Goal: Task Accomplishment & Management: Manage account settings

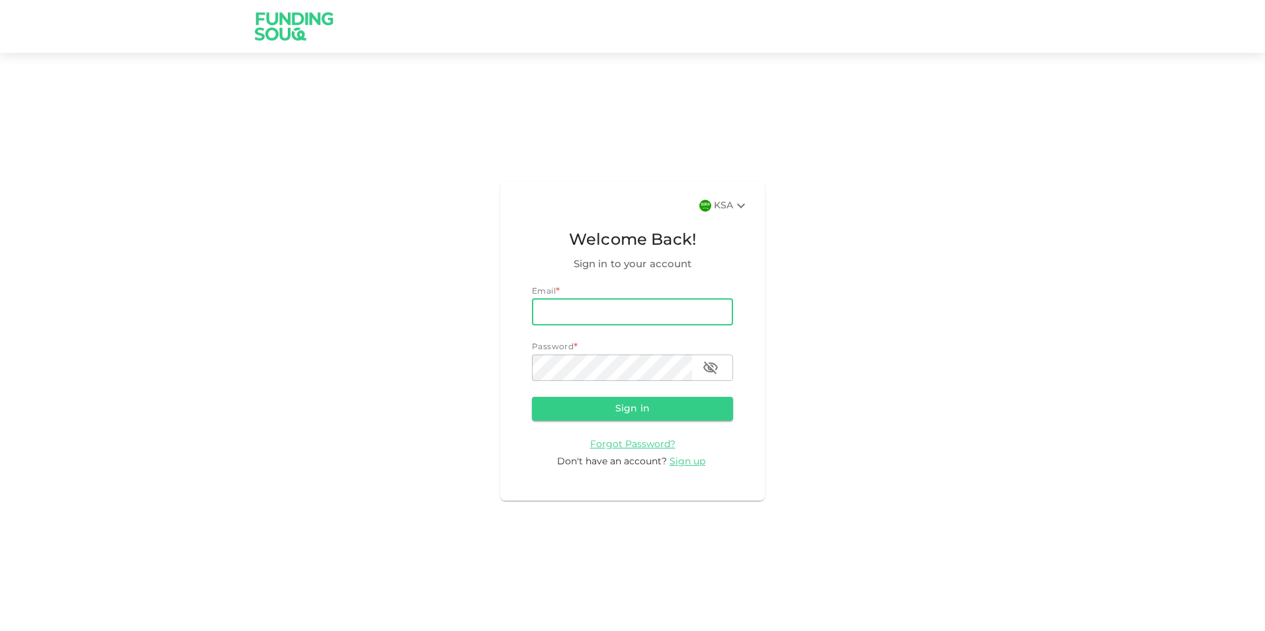
click at [549, 316] on input "email" at bounding box center [632, 312] width 201 height 26
type input "[EMAIL_ADDRESS][DOMAIN_NAME]"
click at [606, 411] on button "Sign in" at bounding box center [632, 409] width 201 height 24
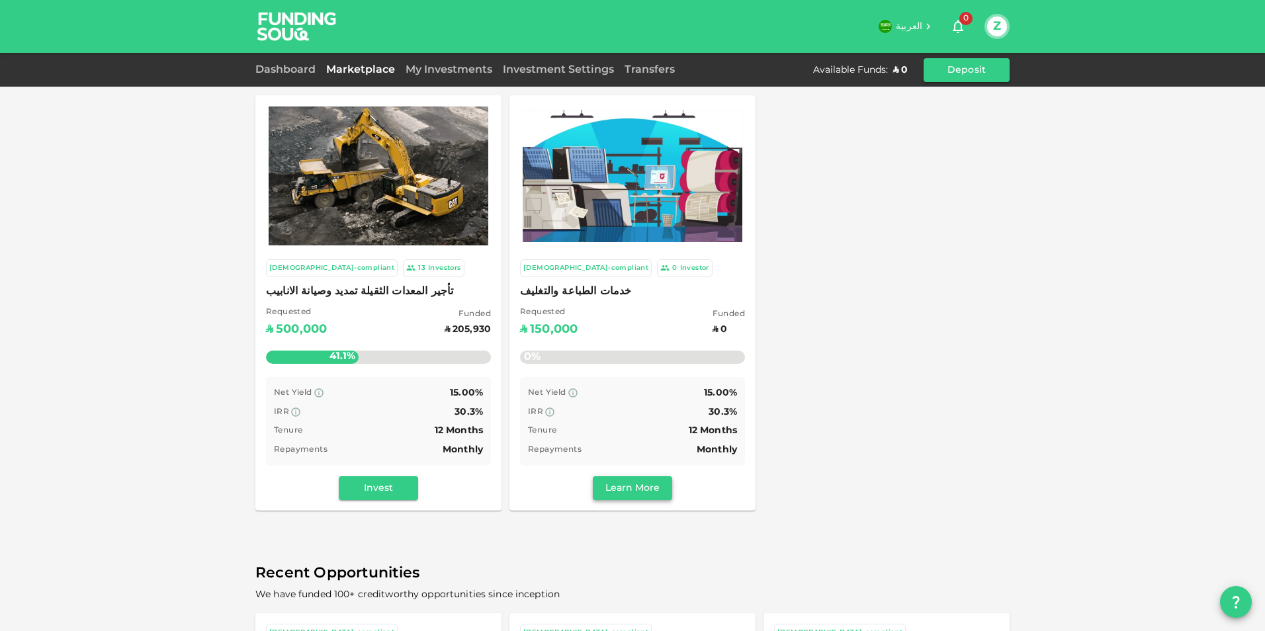
click at [648, 492] on button "Learn More" at bounding box center [632, 488] width 79 height 24
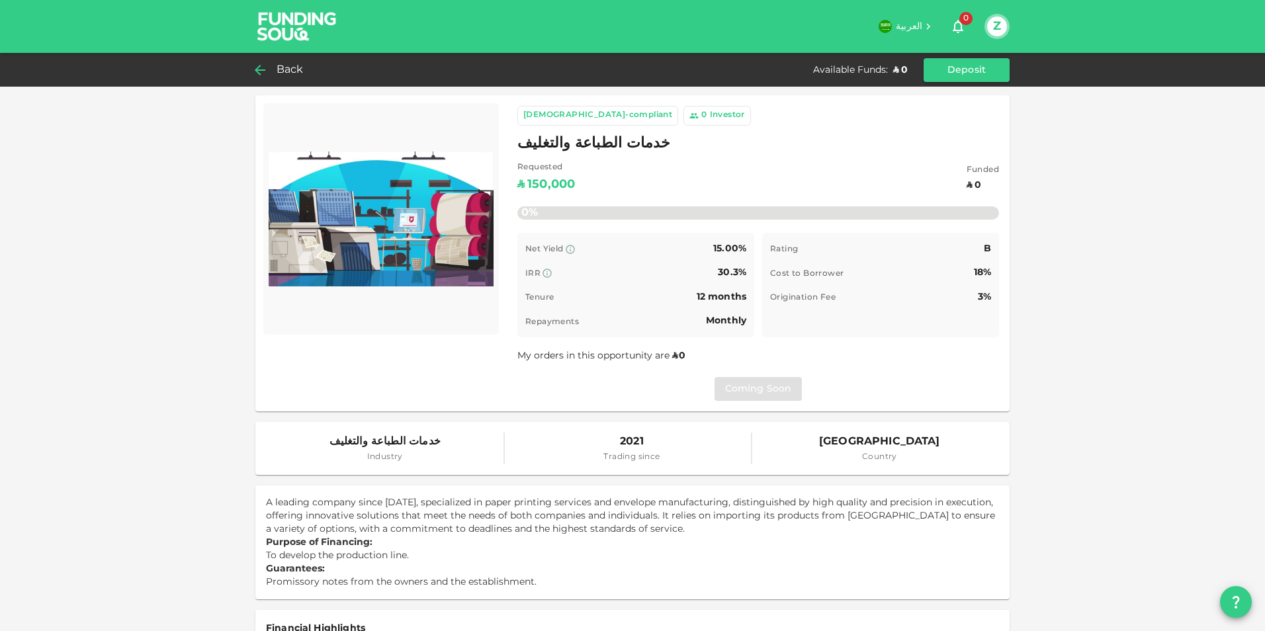
click at [291, 71] on span "Back" at bounding box center [290, 70] width 27 height 19
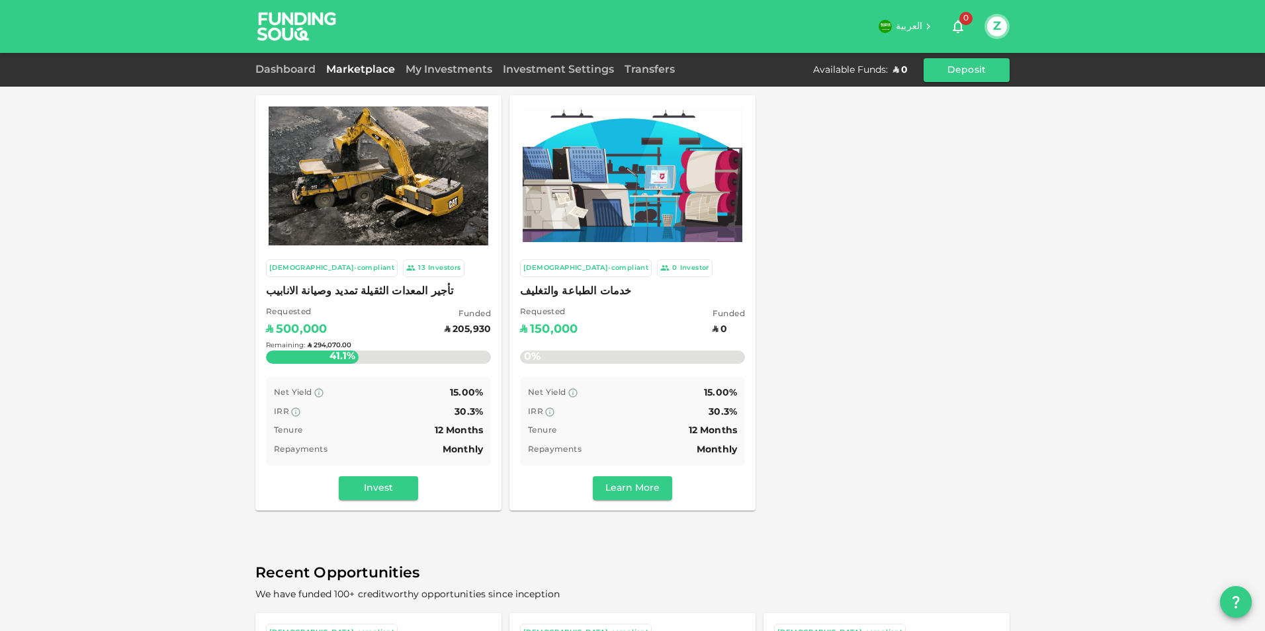
click at [438, 347] on div "Remaining : ʢ 294,070.00" at bounding box center [378, 346] width 225 height 52
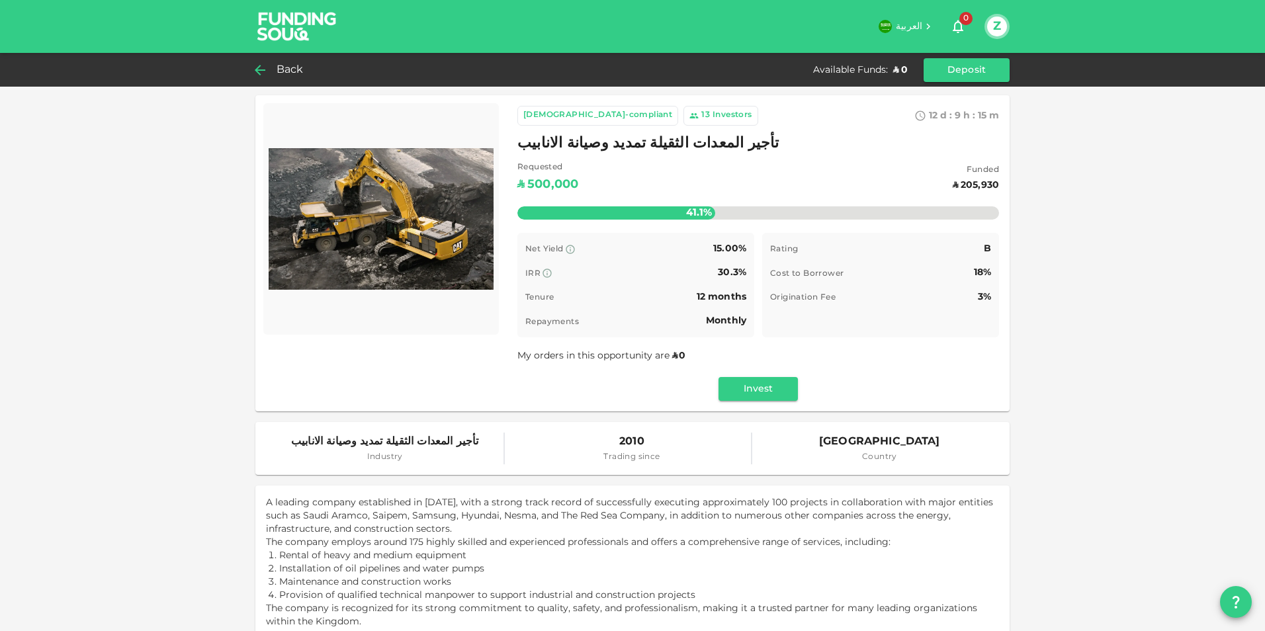
click at [282, 68] on span "Back" at bounding box center [290, 70] width 27 height 19
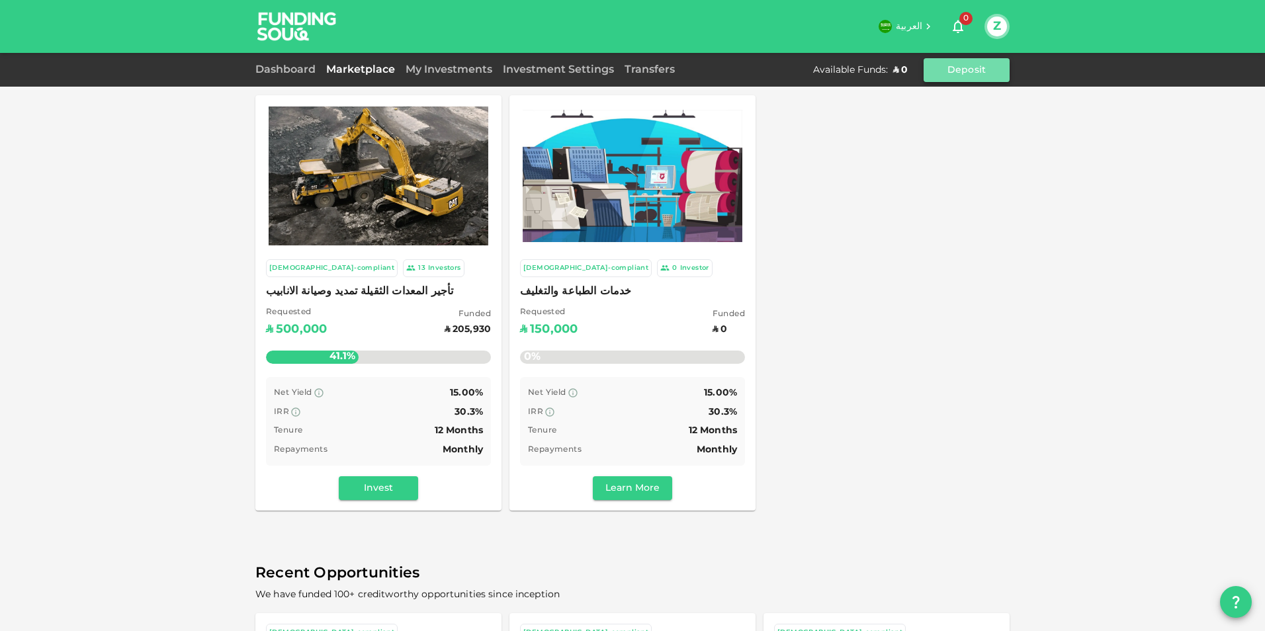
click at [972, 59] on button "Deposit" at bounding box center [967, 70] width 86 height 24
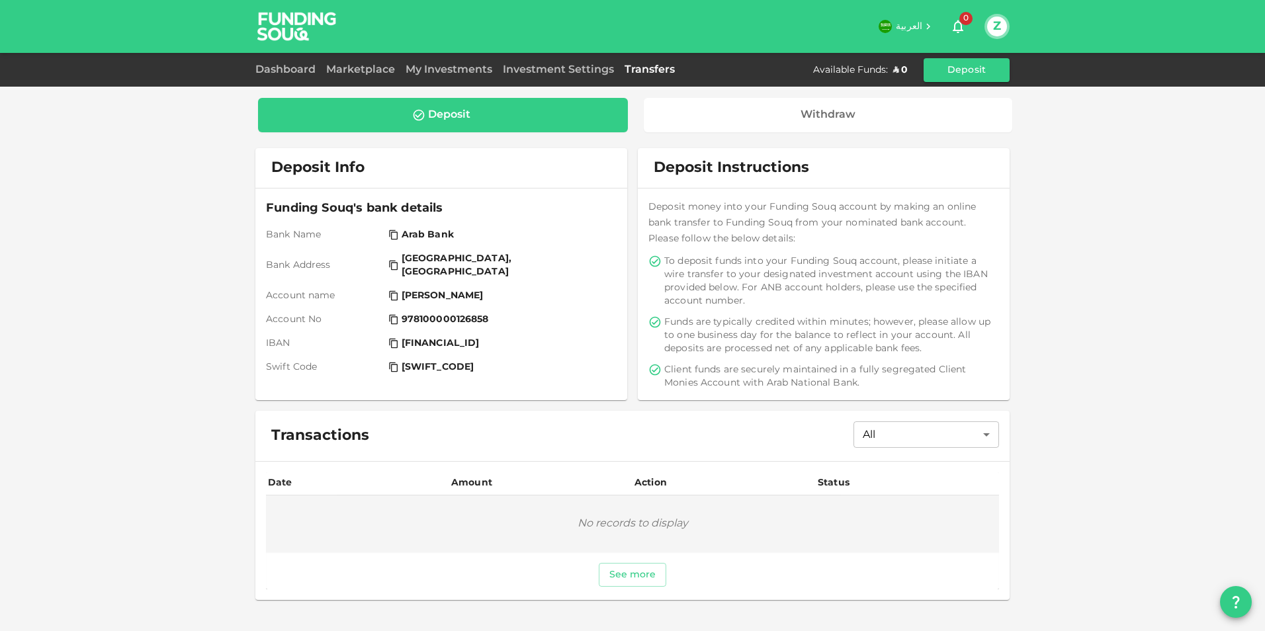
click at [843, 132] on div "Deposit Withdraw" at bounding box center [632, 115] width 754 height 40
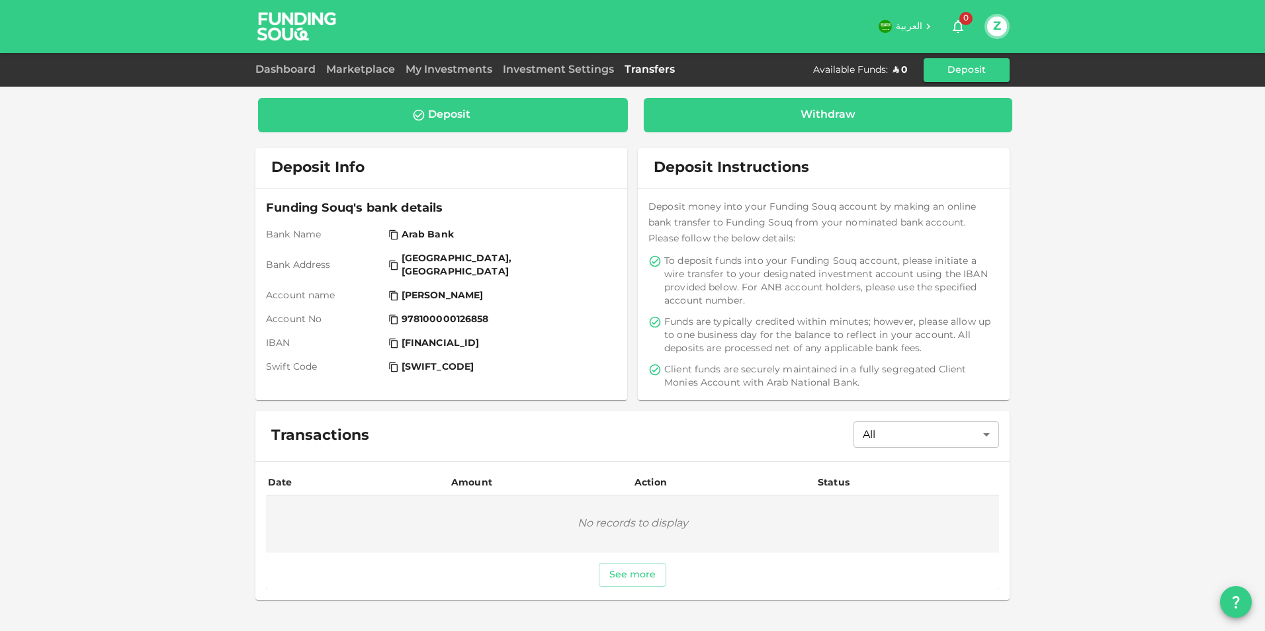
click at [847, 120] on div "Withdraw" at bounding box center [828, 114] width 55 height 13
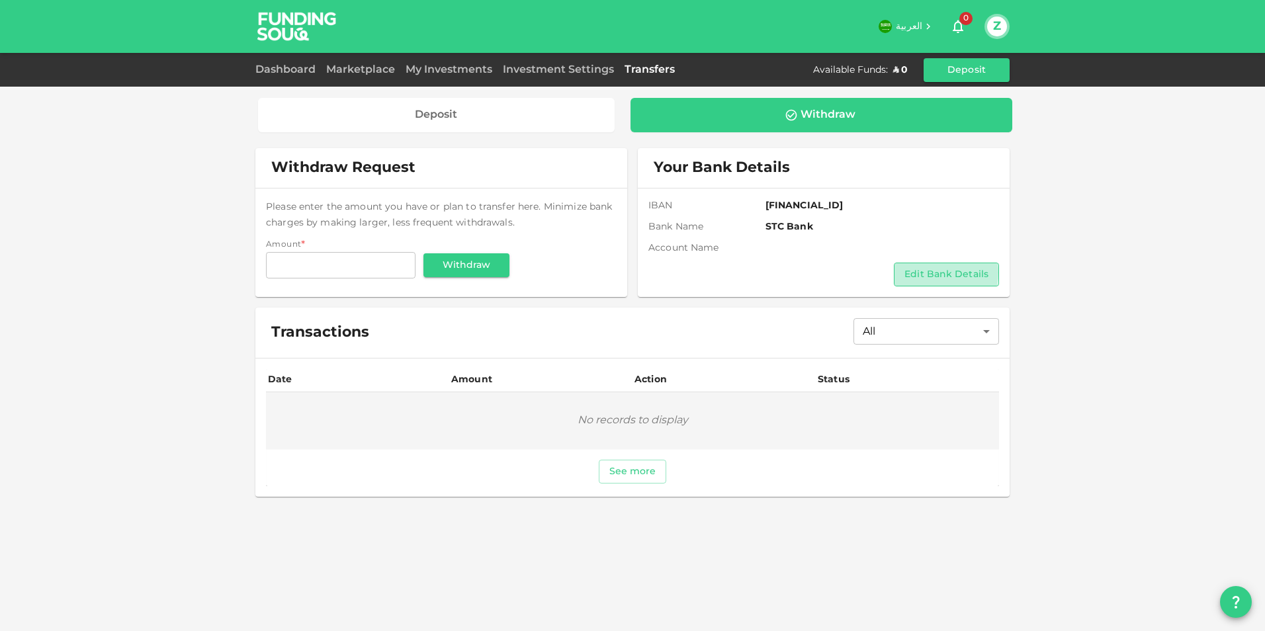
click at [918, 273] on button "Edit Bank Details" at bounding box center [946, 275] width 105 height 24
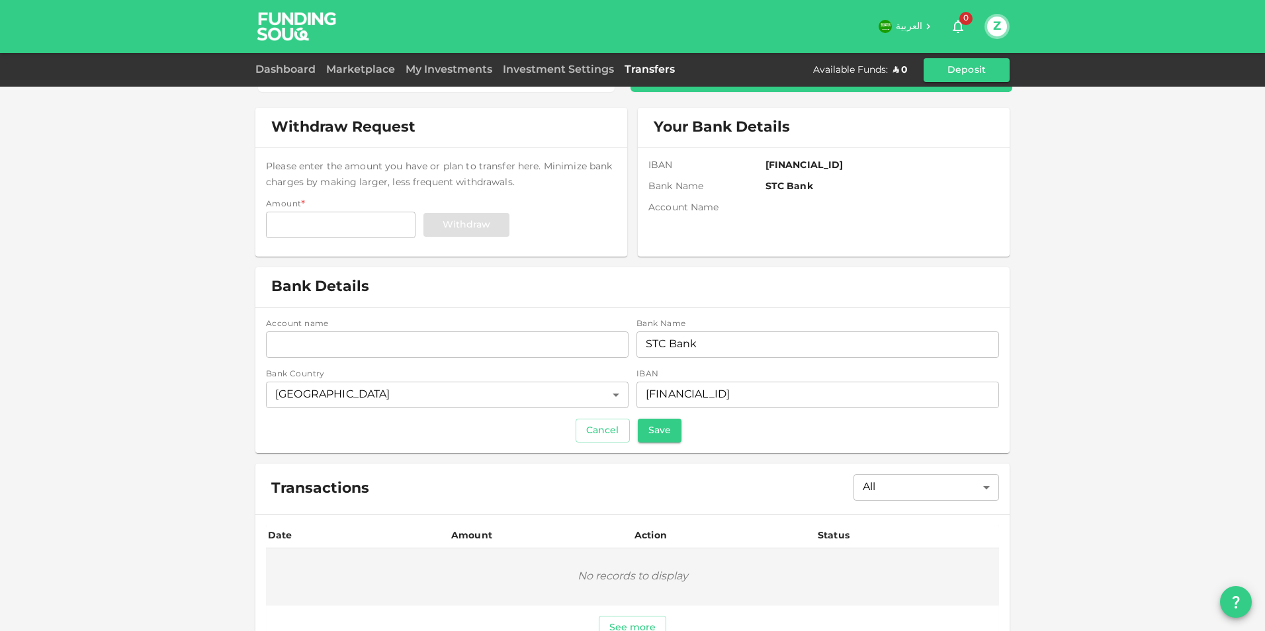
scroll to position [70, 0]
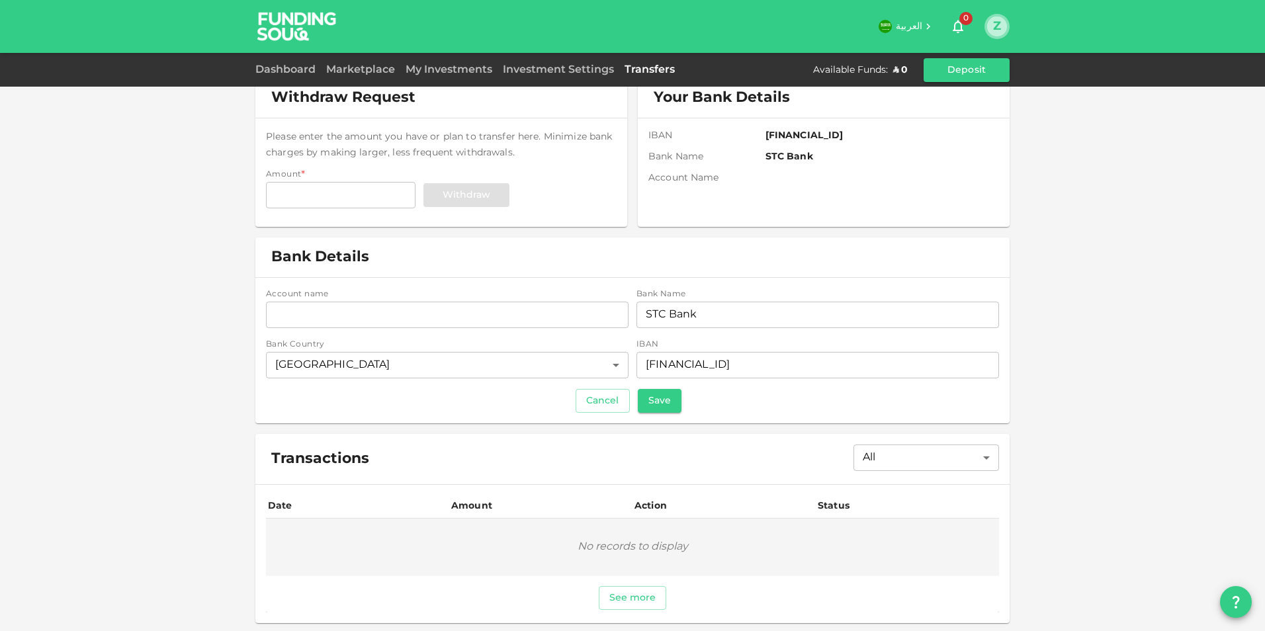
click at [998, 25] on button "Z" at bounding box center [997, 27] width 20 height 20
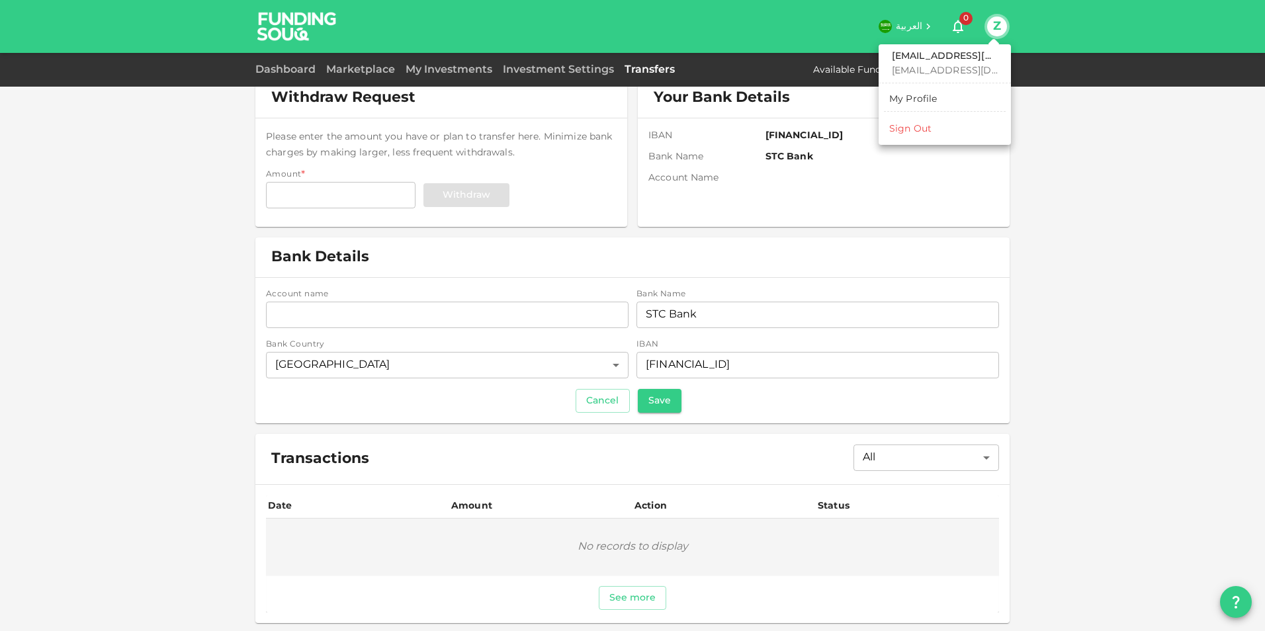
click at [1136, 307] on div at bounding box center [632, 315] width 1265 height 631
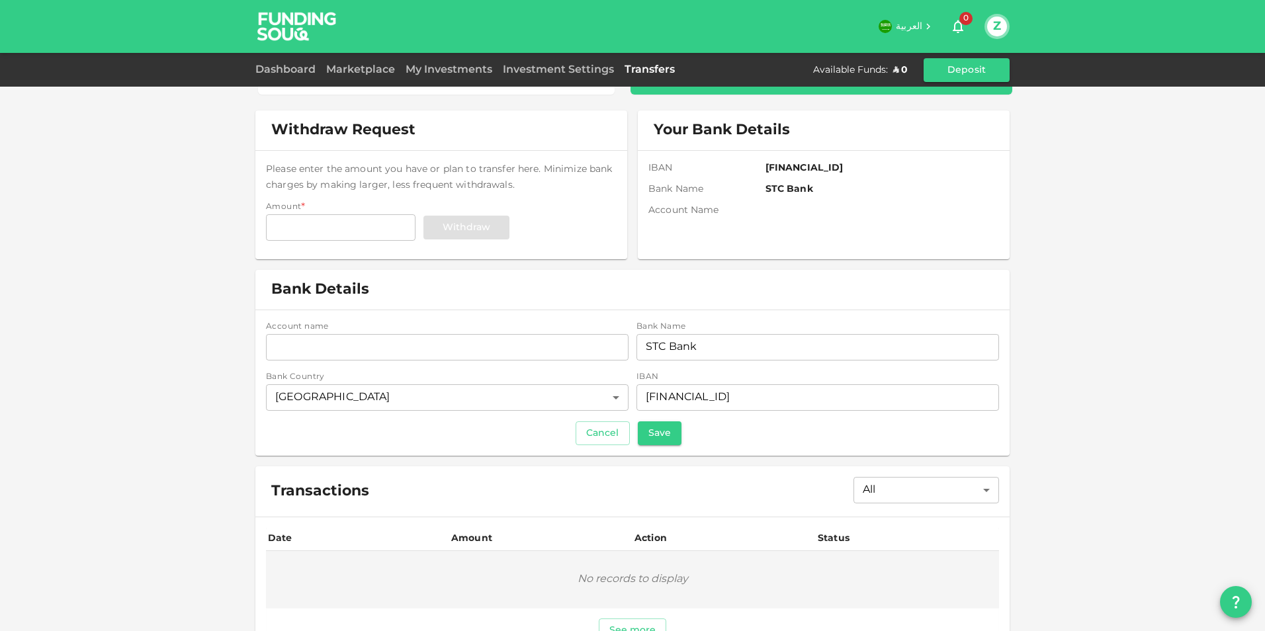
scroll to position [0, 0]
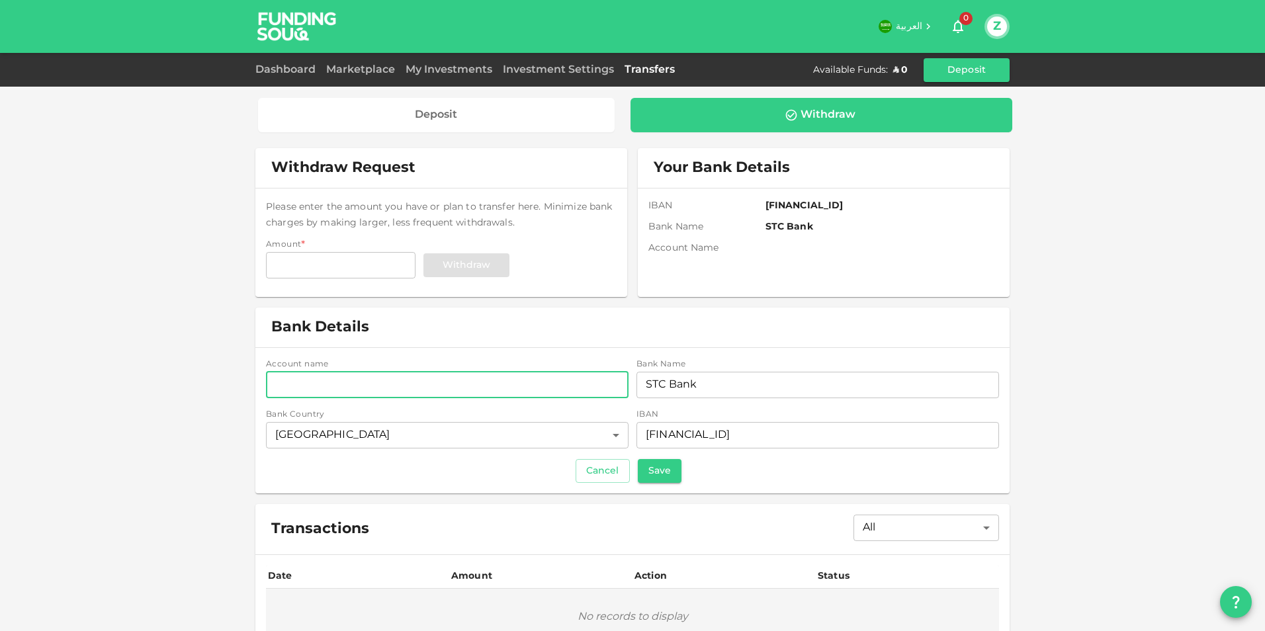
click at [351, 388] on input "accountName" at bounding box center [447, 385] width 363 height 26
type input "[PERSON_NAME]"
click at [668, 476] on button "Save" at bounding box center [660, 471] width 44 height 24
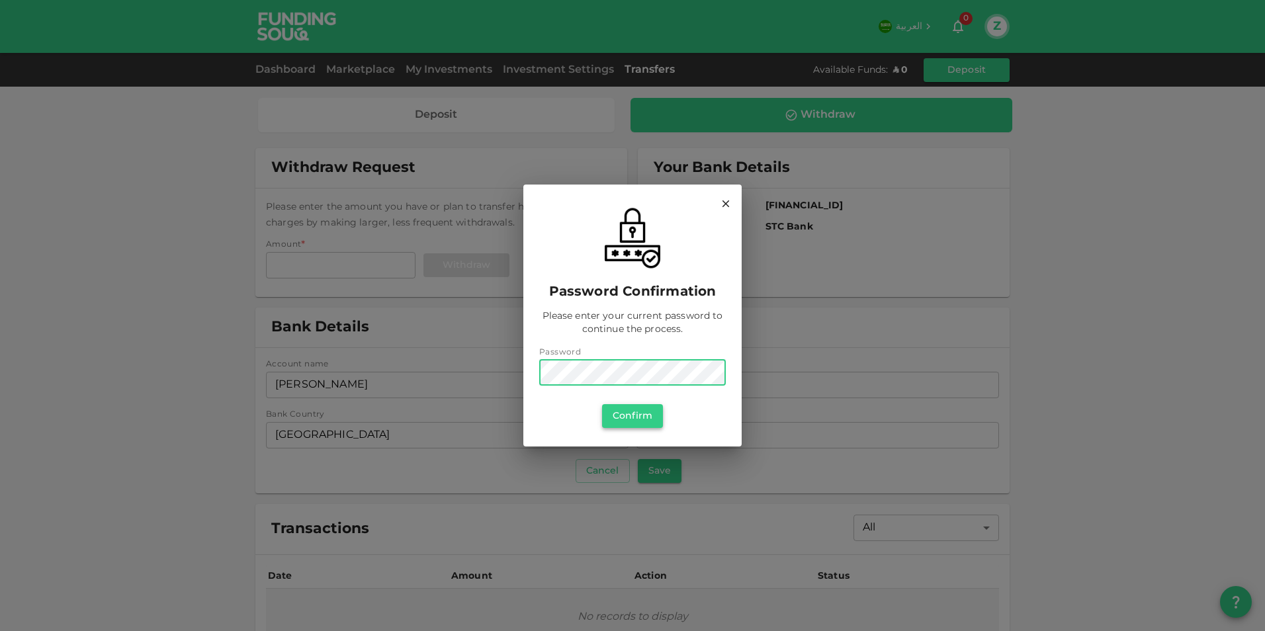
click at [642, 415] on button "Confirm" at bounding box center [632, 416] width 61 height 24
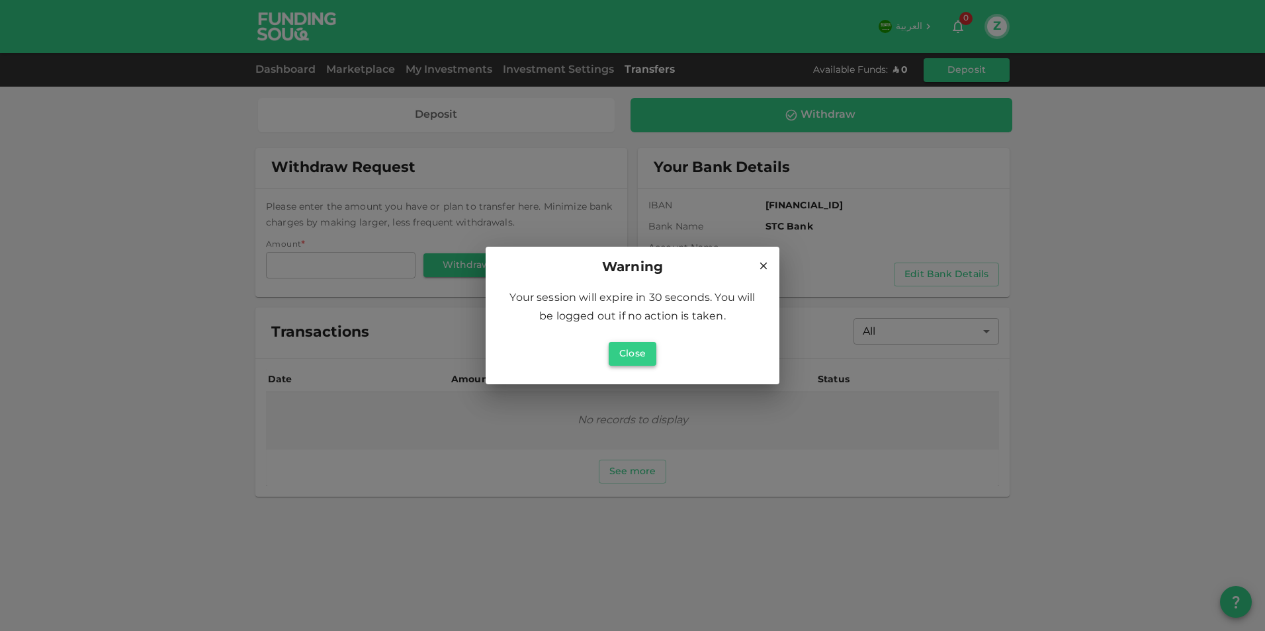
click at [650, 350] on button "Close" at bounding box center [633, 354] width 48 height 24
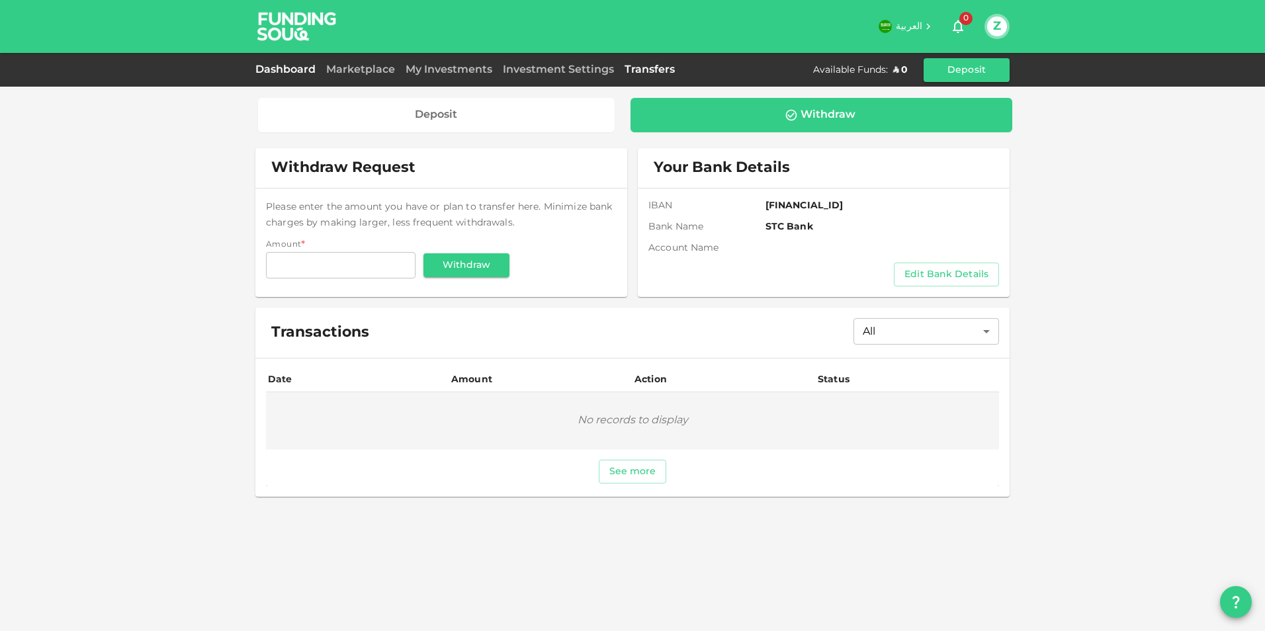
click at [286, 66] on link "Dashboard" at bounding box center [287, 70] width 65 height 10
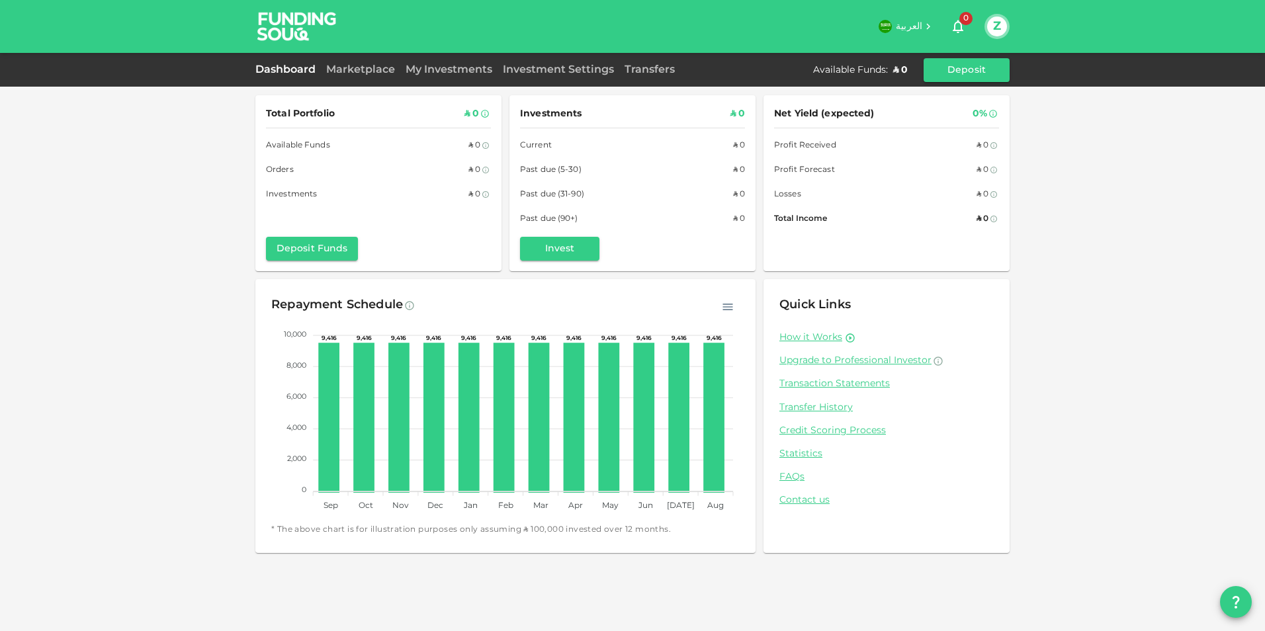
click at [340, 65] on div "Marketplace" at bounding box center [360, 70] width 79 height 16
click at [359, 69] on link "Marketplace" at bounding box center [360, 70] width 79 height 10
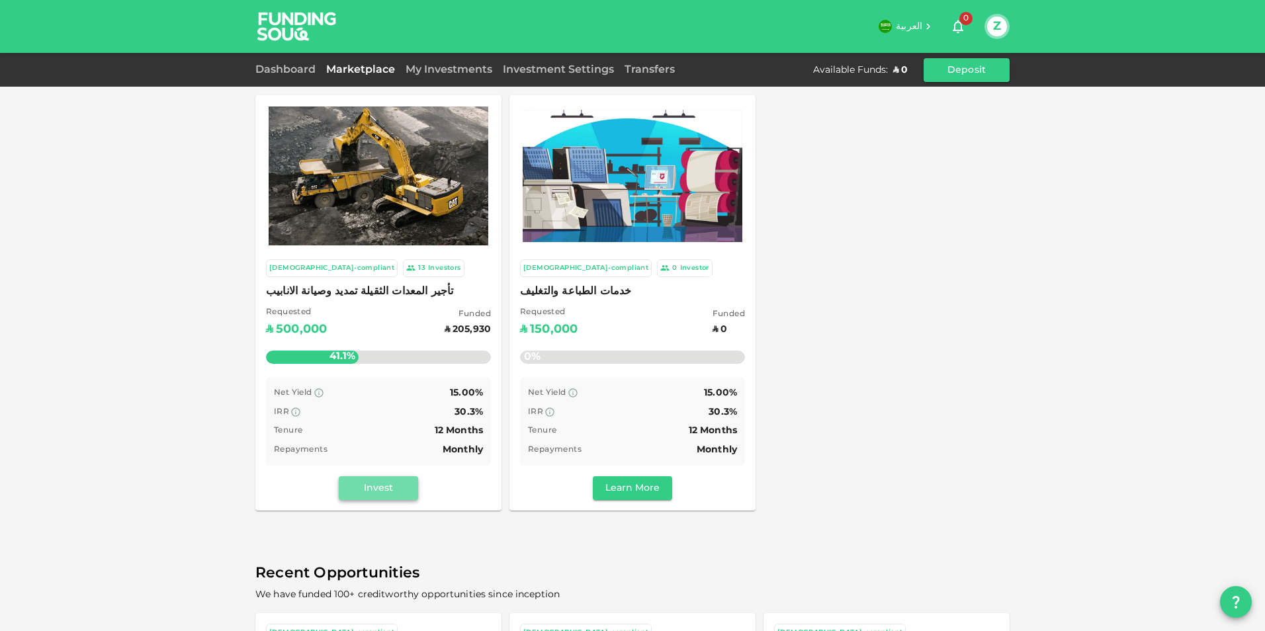
click at [370, 492] on button "Invest" at bounding box center [378, 488] width 79 height 24
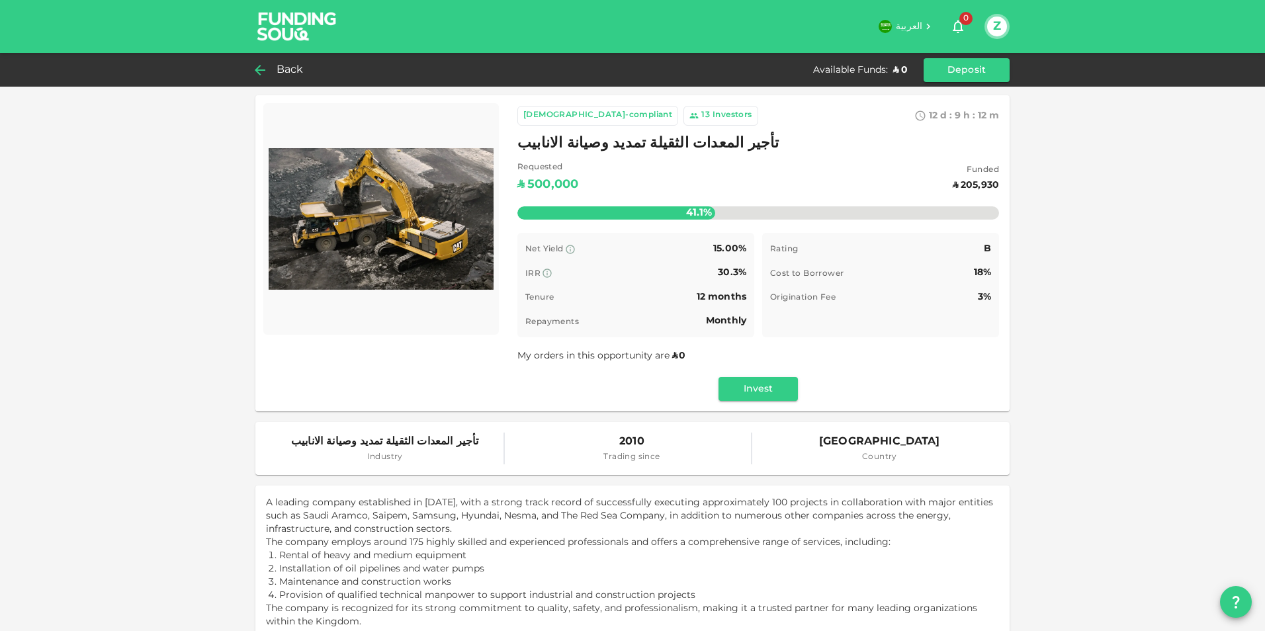
click at [279, 73] on span "Back" at bounding box center [290, 70] width 27 height 19
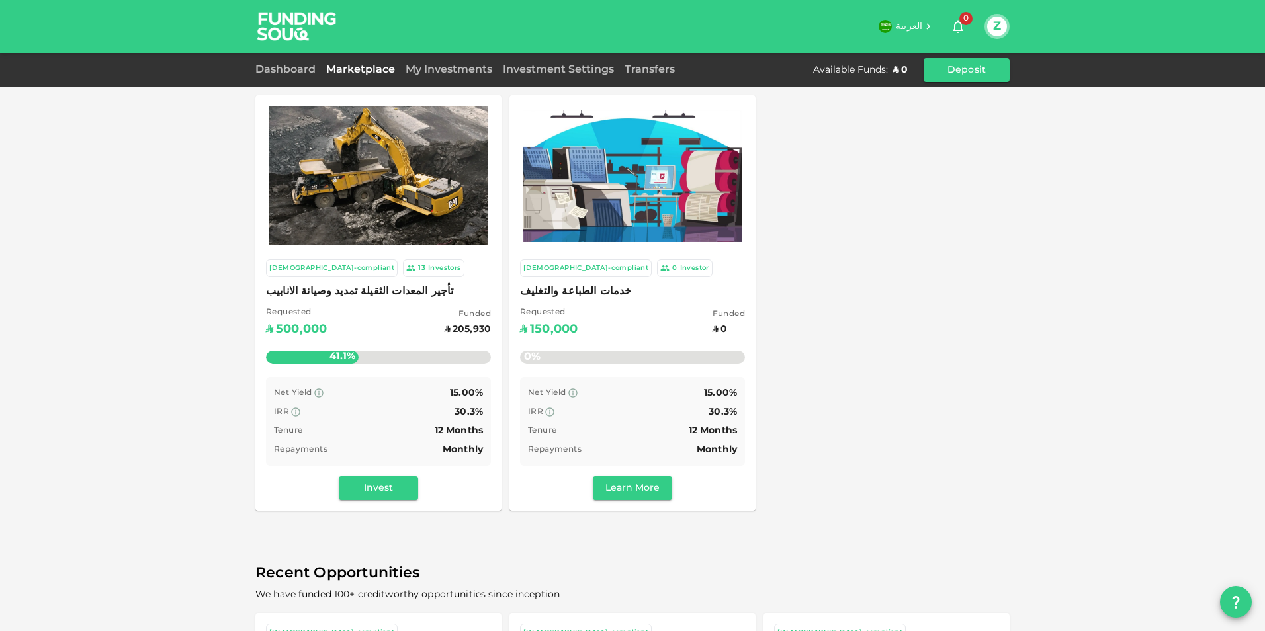
click at [349, 68] on link "Marketplace" at bounding box center [360, 70] width 79 height 10
click at [547, 67] on link "Investment Settings" at bounding box center [559, 70] width 122 height 10
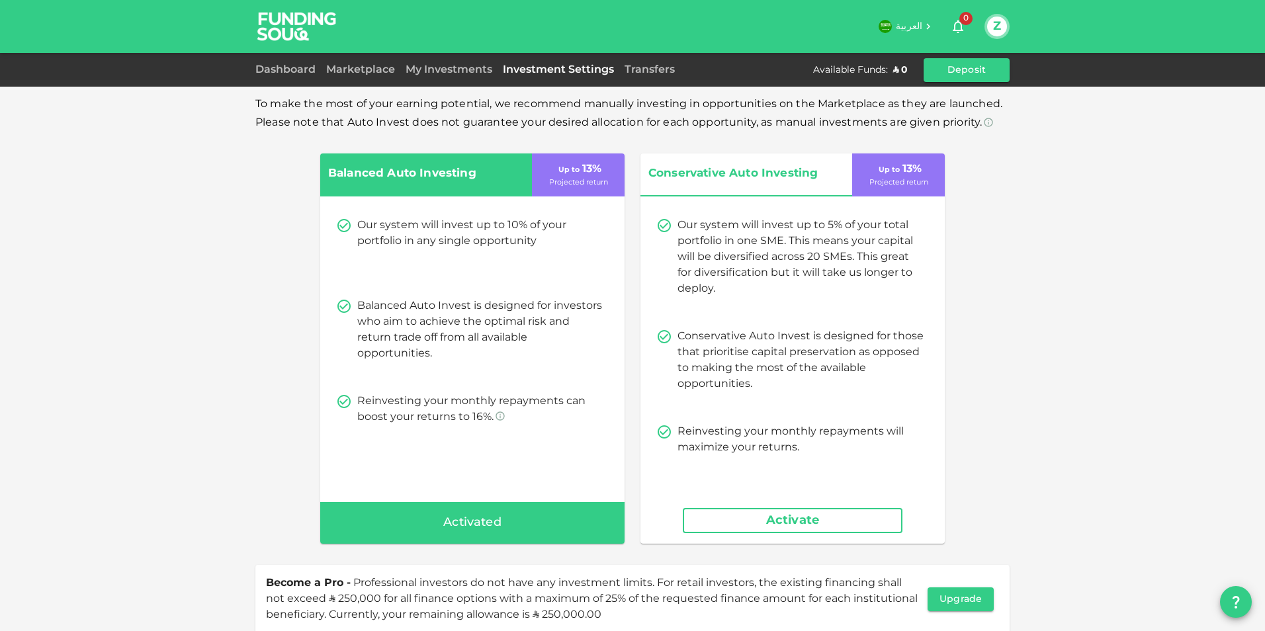
click at [771, 527] on button "Activate" at bounding box center [793, 520] width 220 height 25
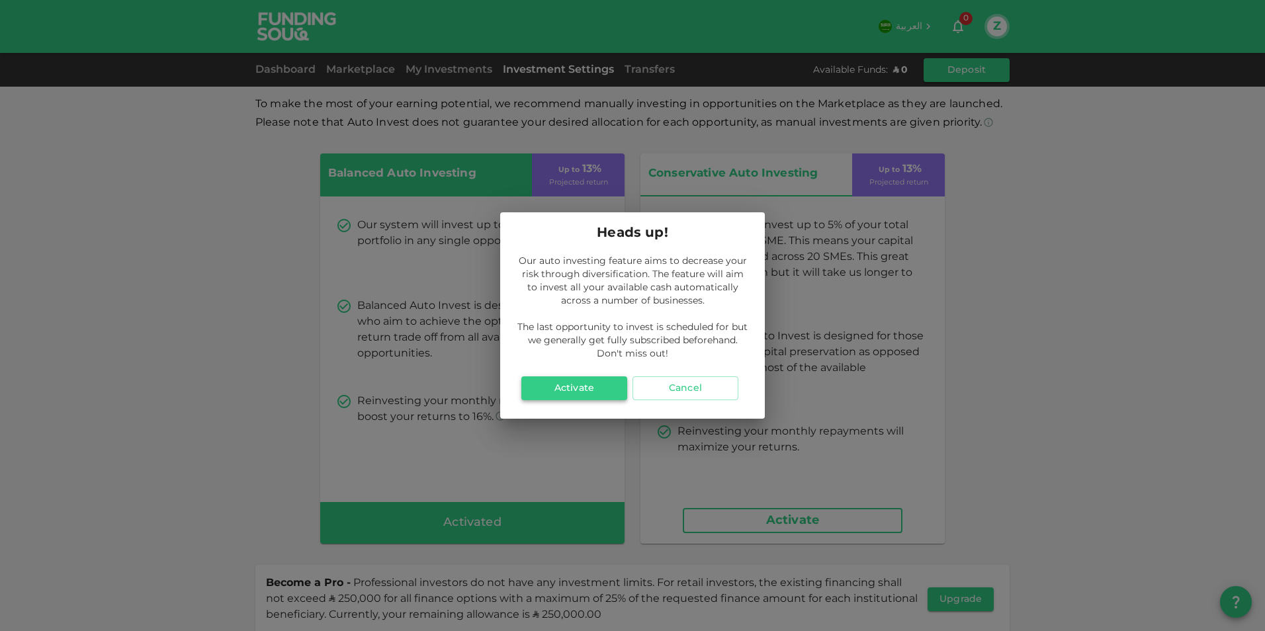
click at [587, 394] on button "Activate" at bounding box center [574, 388] width 106 height 24
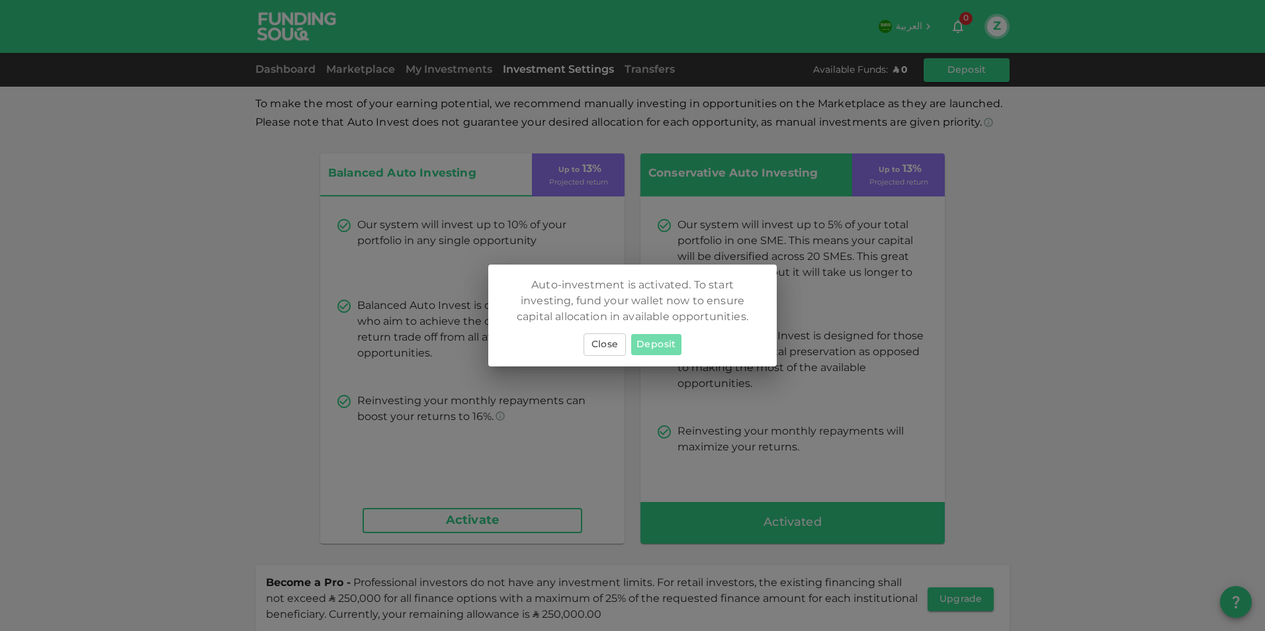
click at [667, 340] on button "Deposit" at bounding box center [656, 344] width 50 height 21
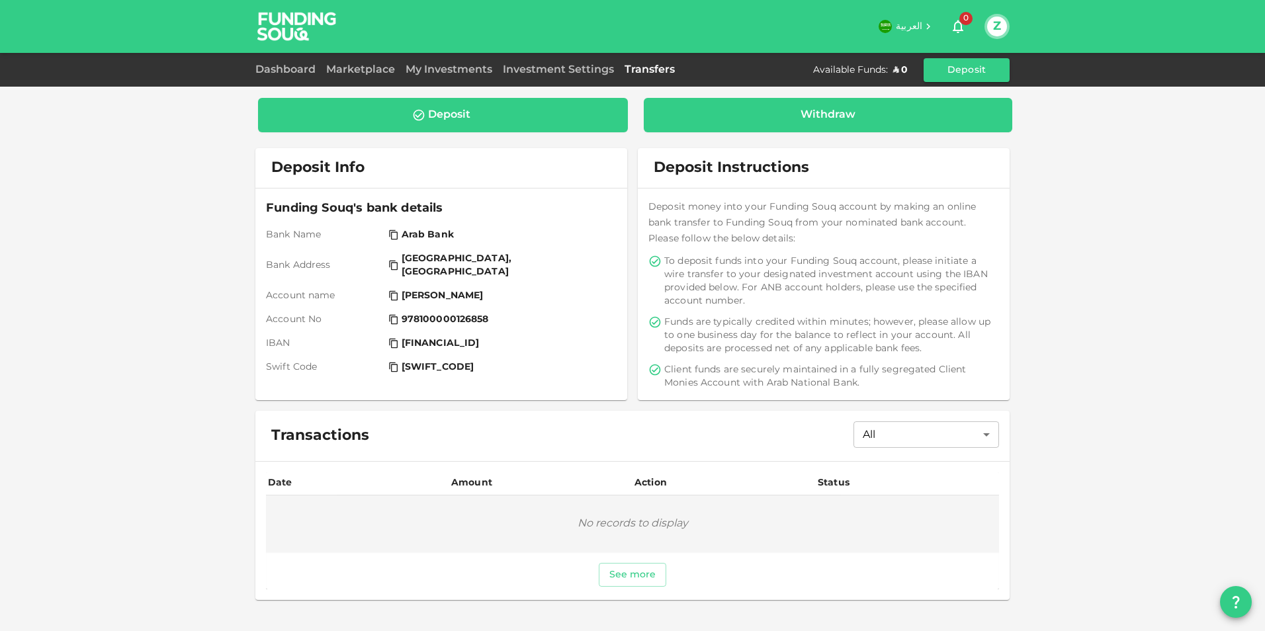
click at [841, 114] on div "Withdraw" at bounding box center [828, 114] width 55 height 13
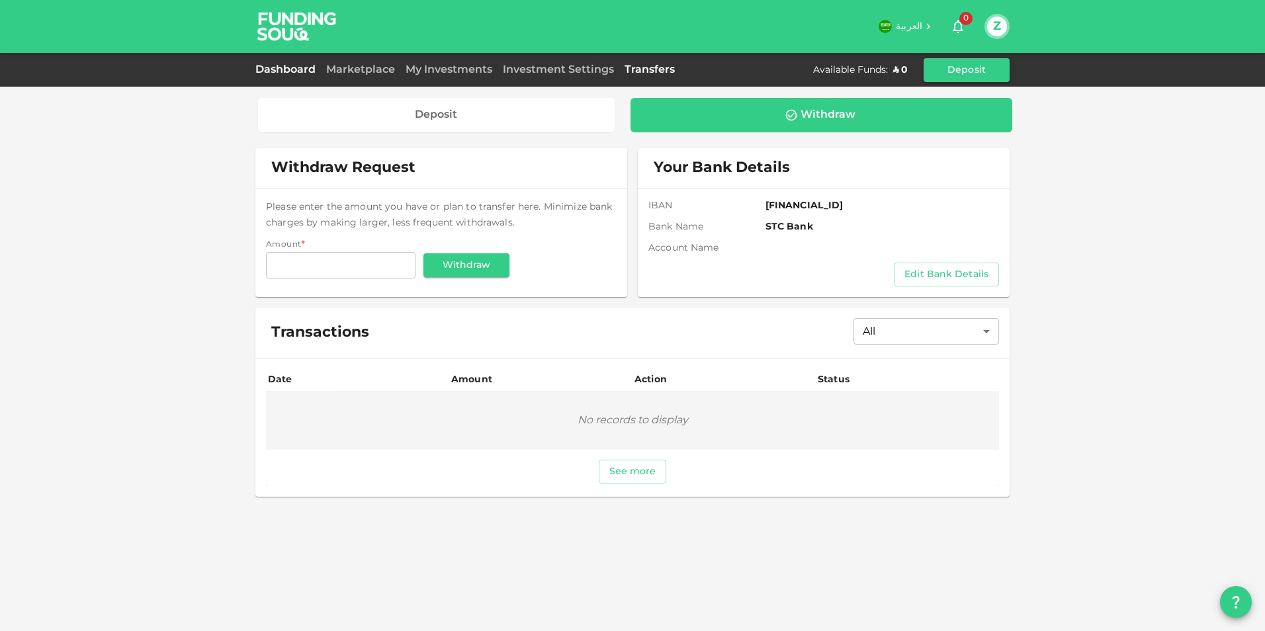
click at [286, 70] on link "Dashboard" at bounding box center [287, 70] width 65 height 10
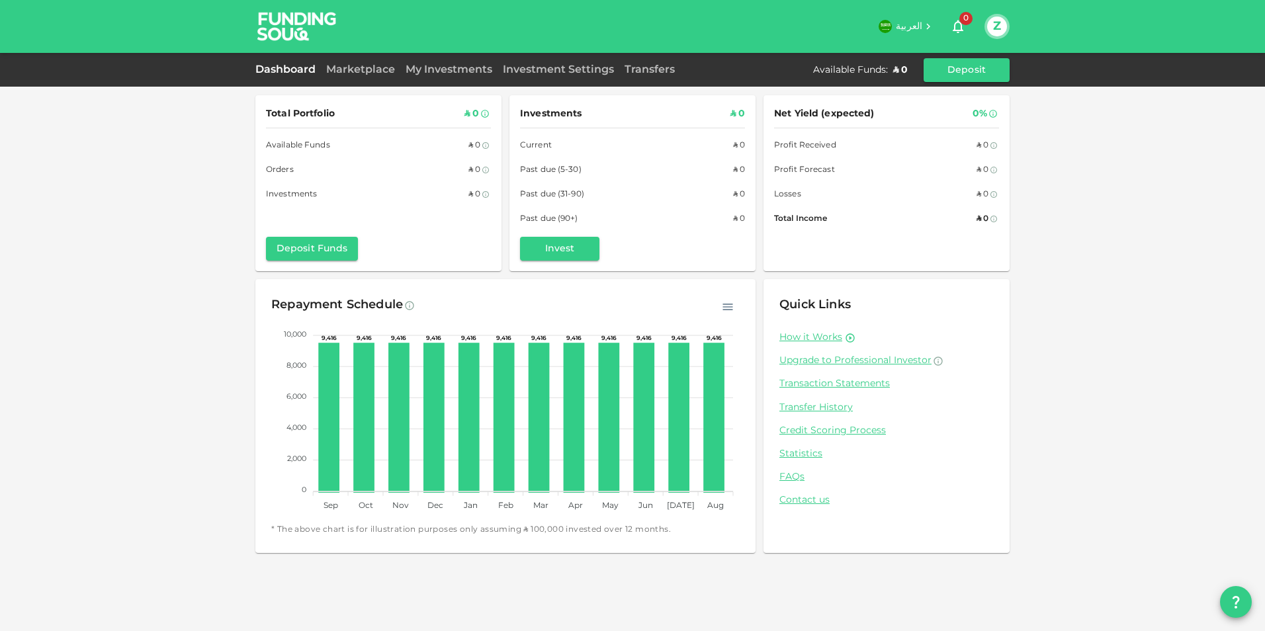
click at [367, 74] on div "Marketplace" at bounding box center [360, 70] width 79 height 16
click at [369, 67] on link "Marketplace" at bounding box center [360, 70] width 79 height 10
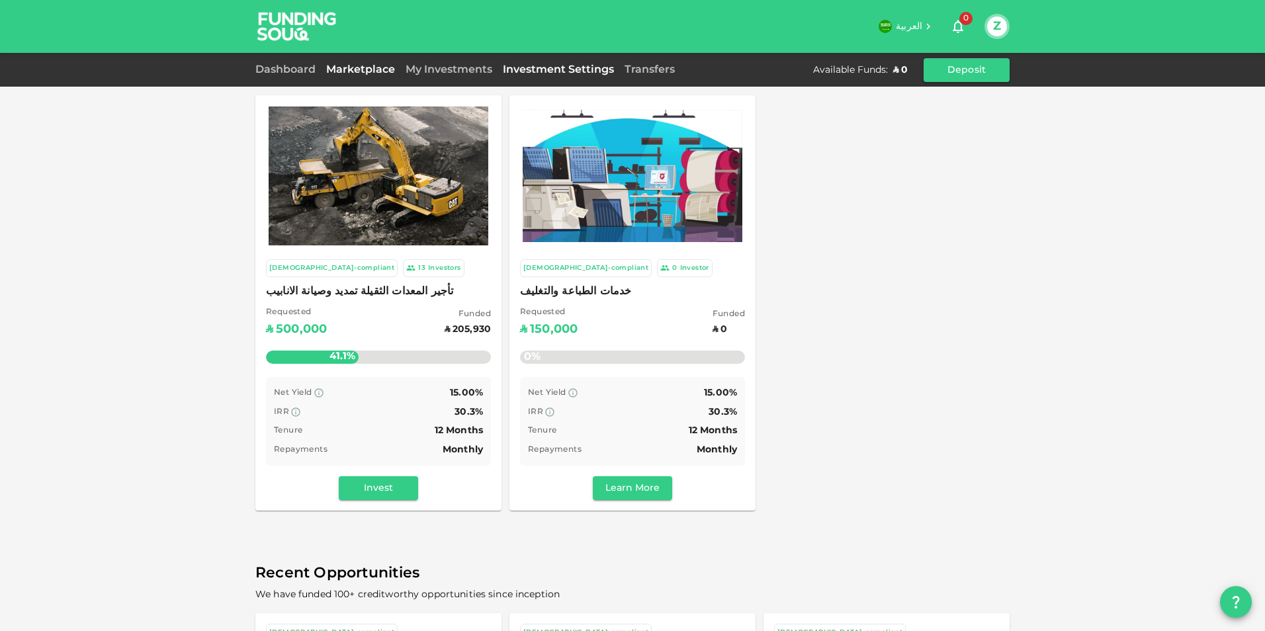
click at [576, 71] on link "Investment Settings" at bounding box center [559, 70] width 122 height 10
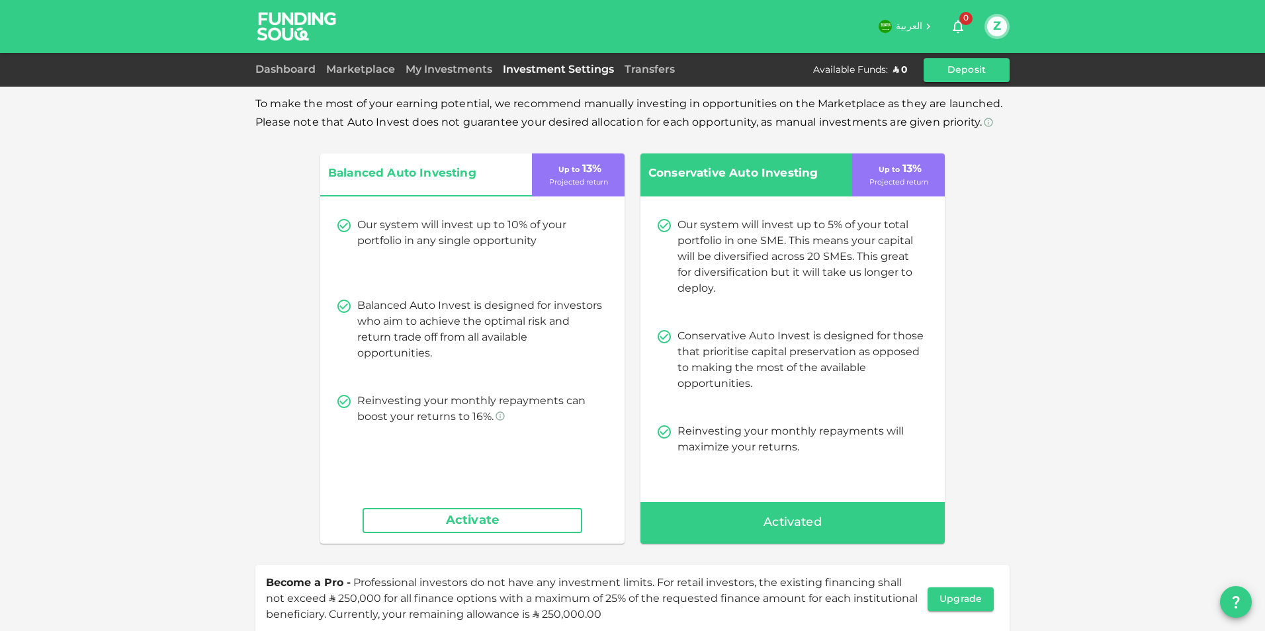
scroll to position [74, 0]
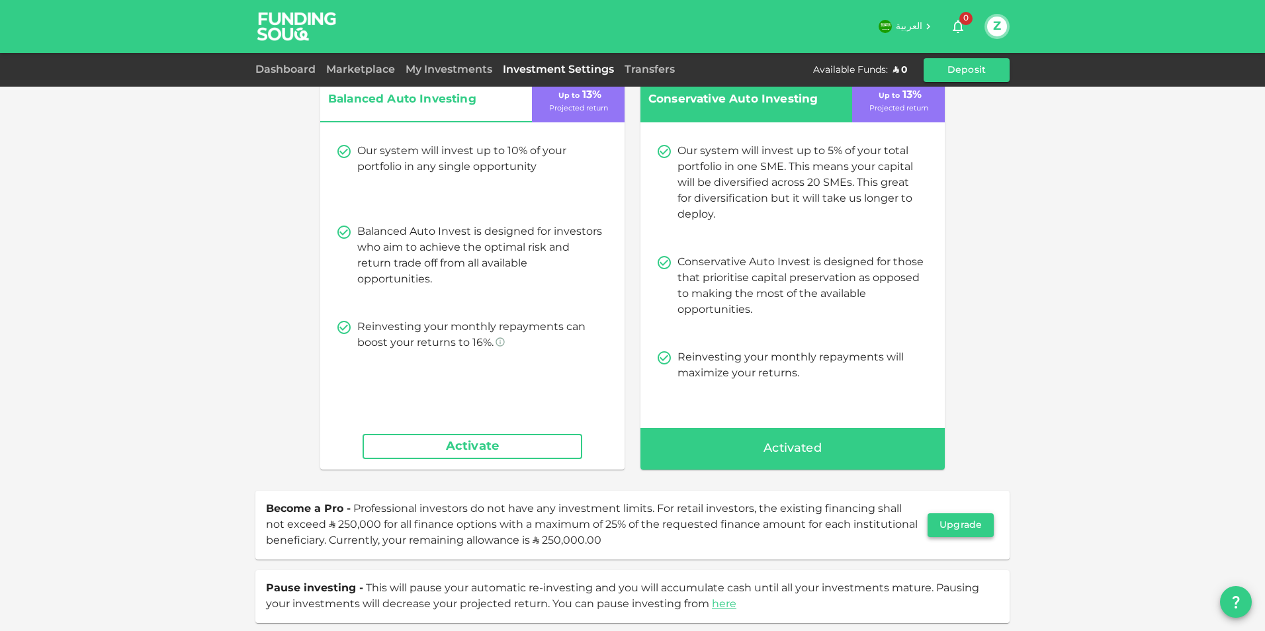
click at [971, 525] on button "Upgrade" at bounding box center [961, 525] width 66 height 24
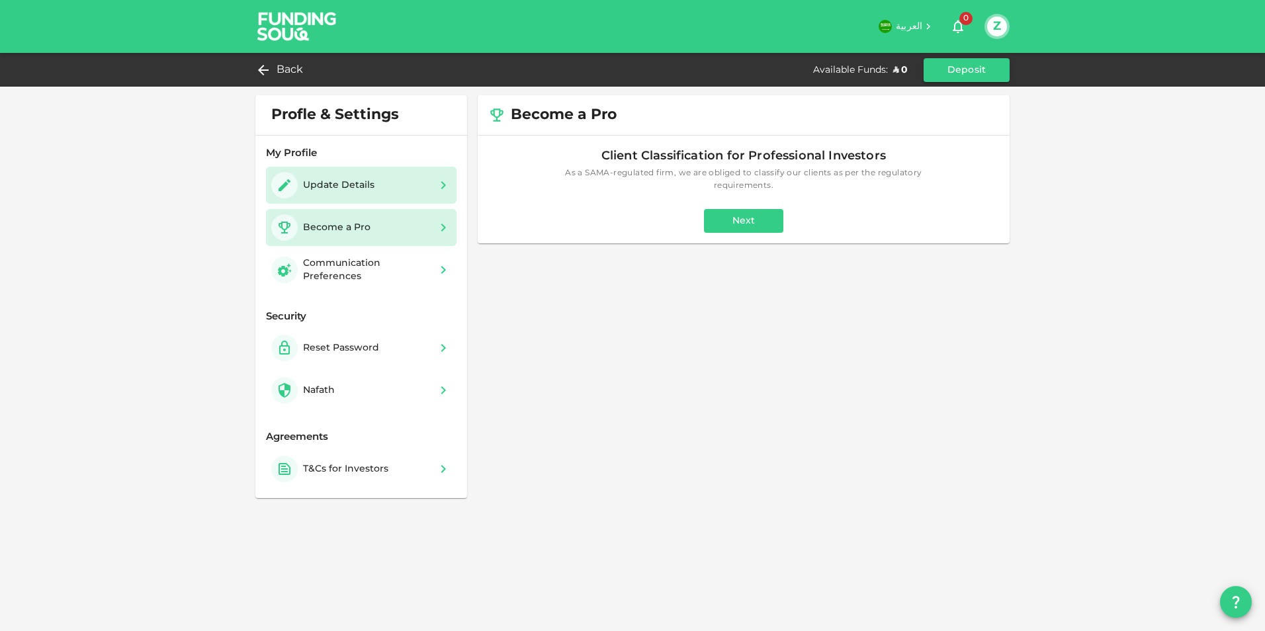
click at [406, 189] on div "Update Details" at bounding box center [361, 185] width 180 height 26
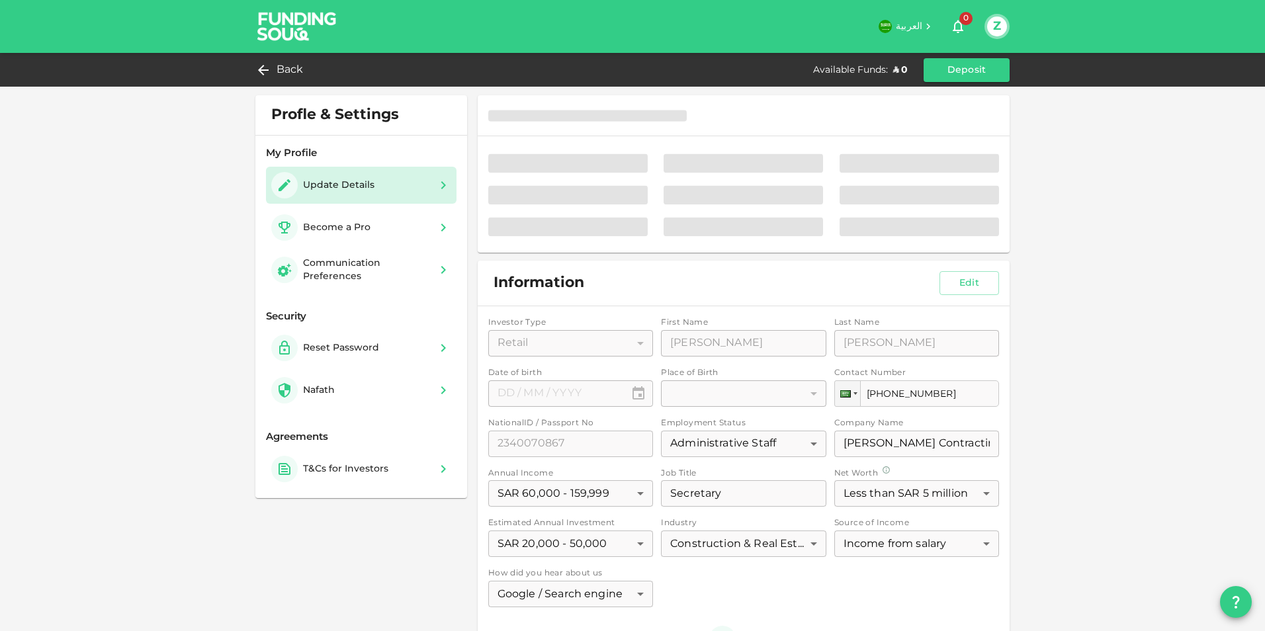
type input "⁦⁨[DATE]⁩⁩"
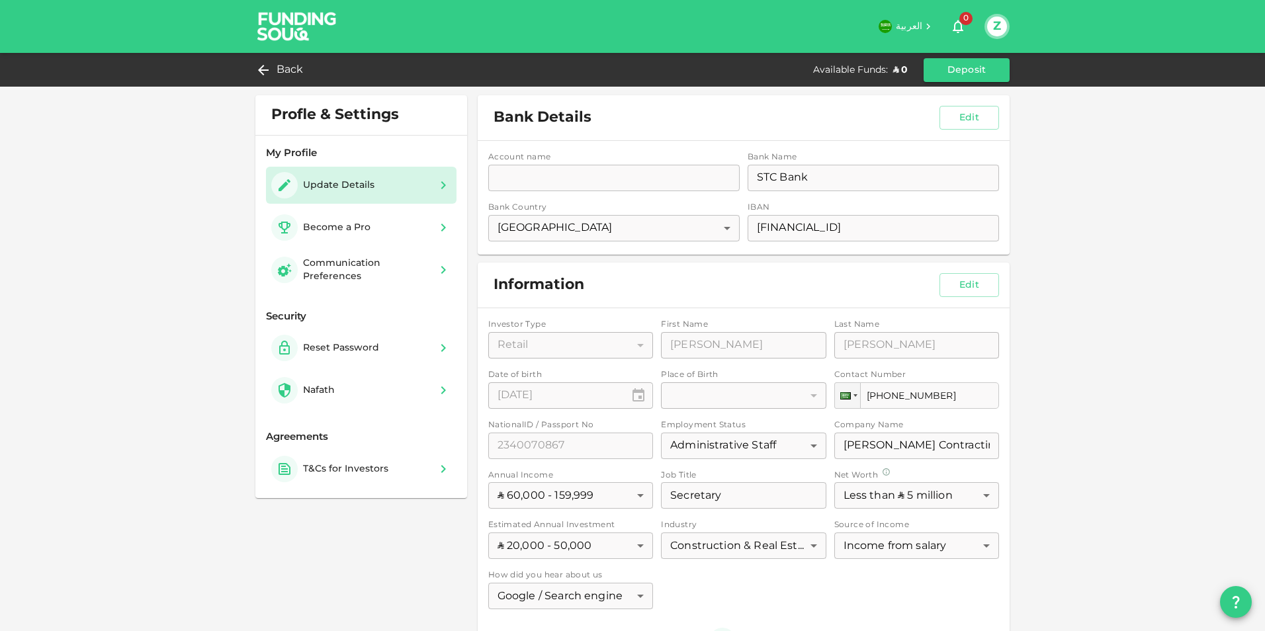
click at [554, 183] on div "Account name accountName accountName Bank Name bankName STC Bank bankName Bank …" at bounding box center [744, 198] width 532 height 114
click at [974, 118] on button "Edit" at bounding box center [969, 118] width 60 height 24
click at [605, 181] on input "accountName" at bounding box center [613, 178] width 251 height 26
type input "[PERSON_NAME]"
click at [973, 118] on button "Save" at bounding box center [969, 118] width 60 height 24
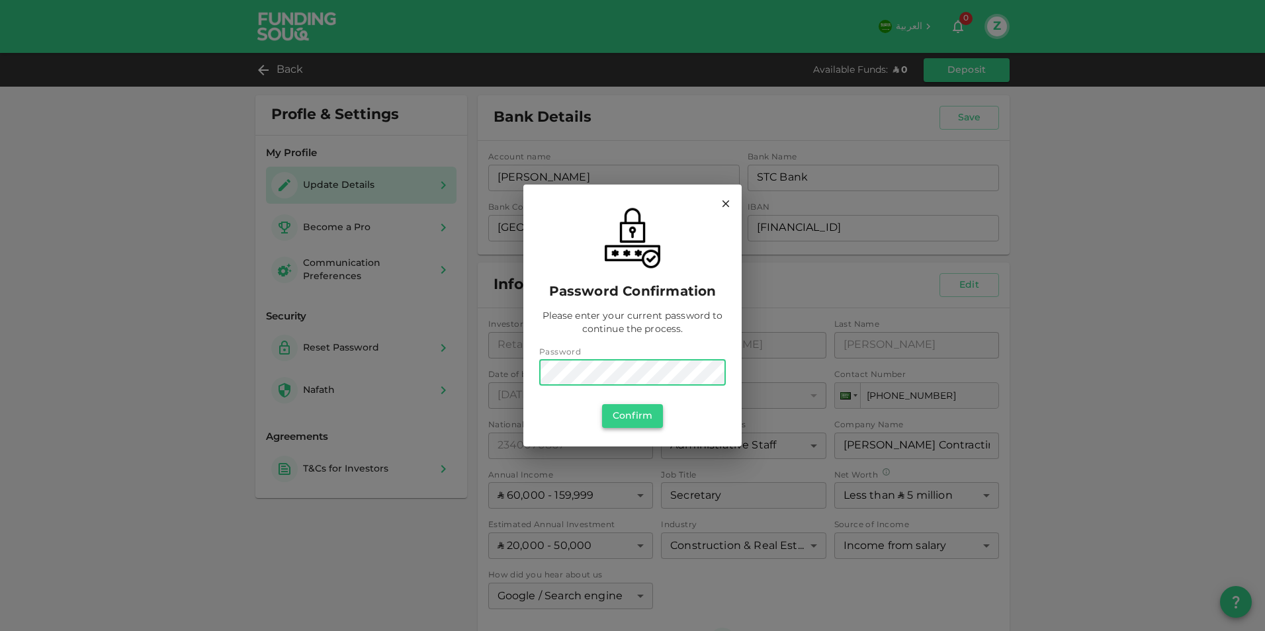
click at [647, 411] on button "Confirm" at bounding box center [632, 416] width 61 height 24
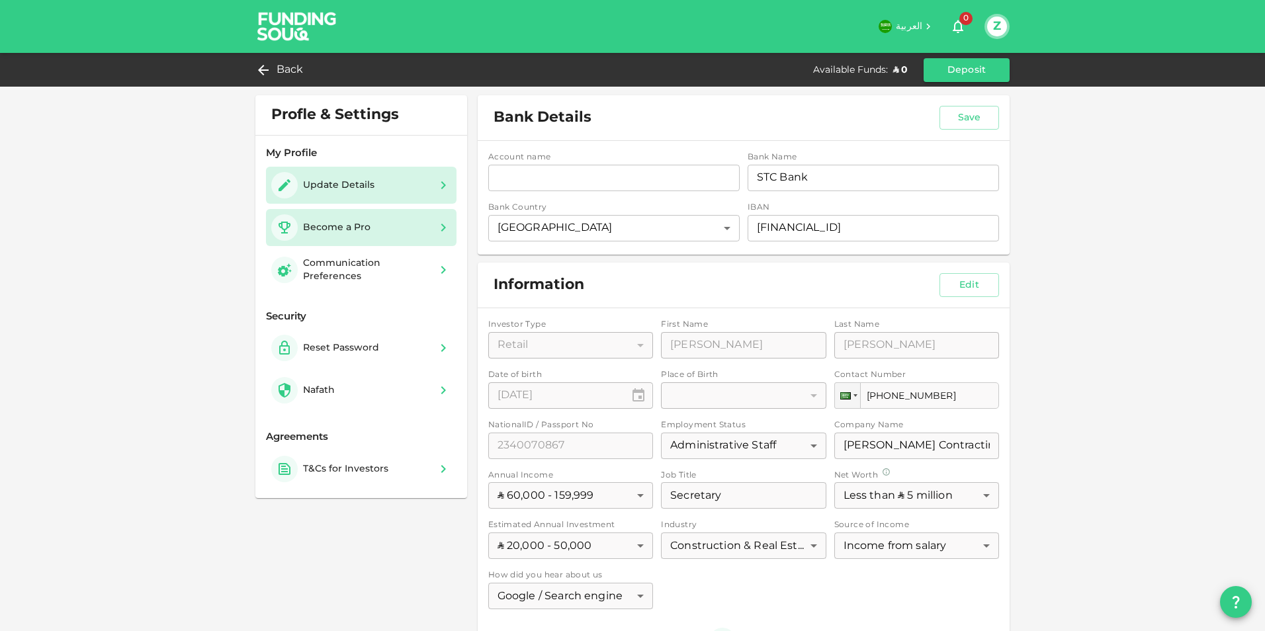
click at [353, 226] on div "Become a Pro" at bounding box center [336, 227] width 67 height 13
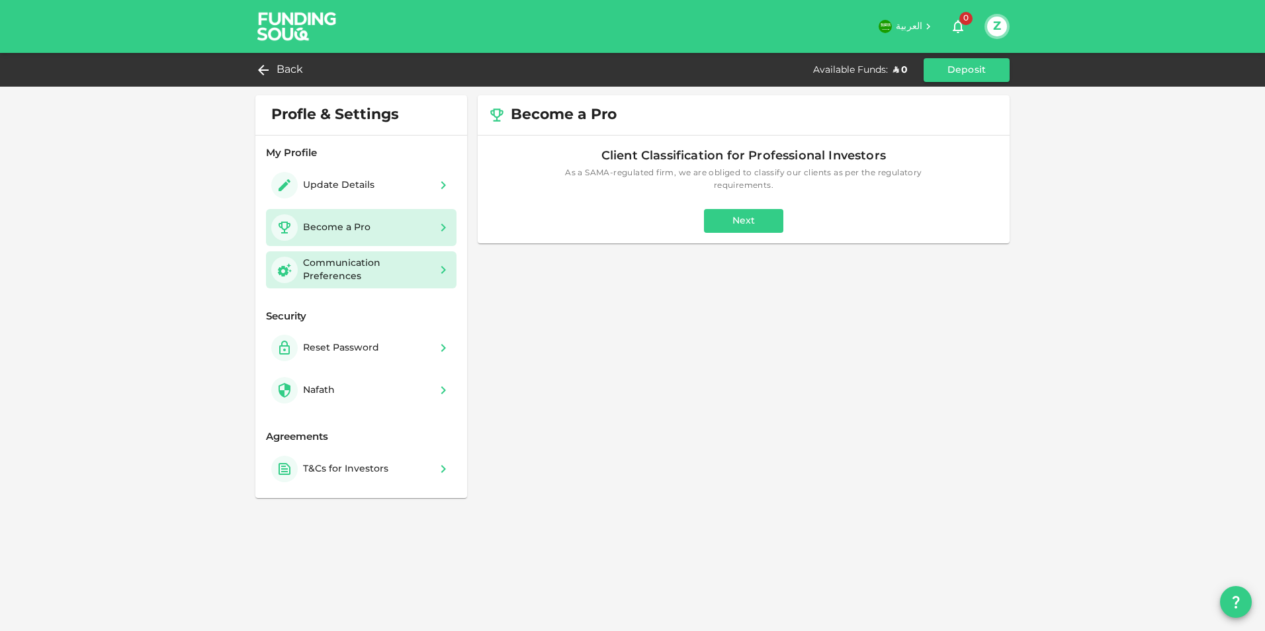
click at [339, 273] on div "Communication Preferences" at bounding box center [366, 270] width 127 height 26
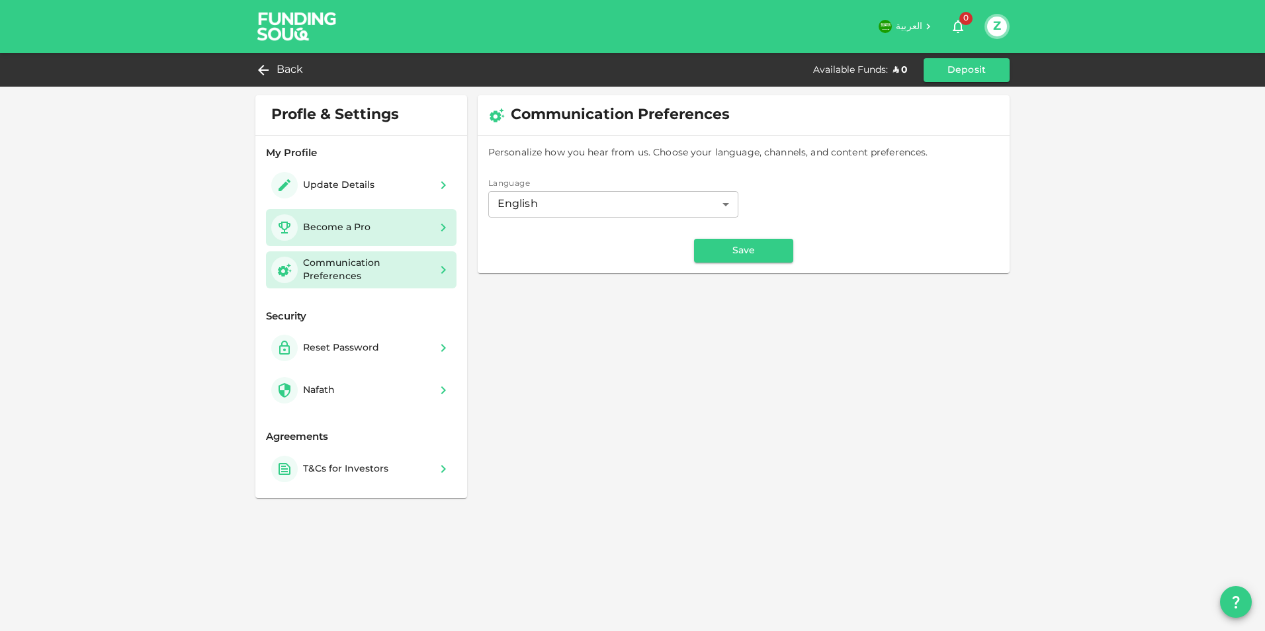
click at [347, 222] on div "Become a Pro" at bounding box center [336, 227] width 67 height 13
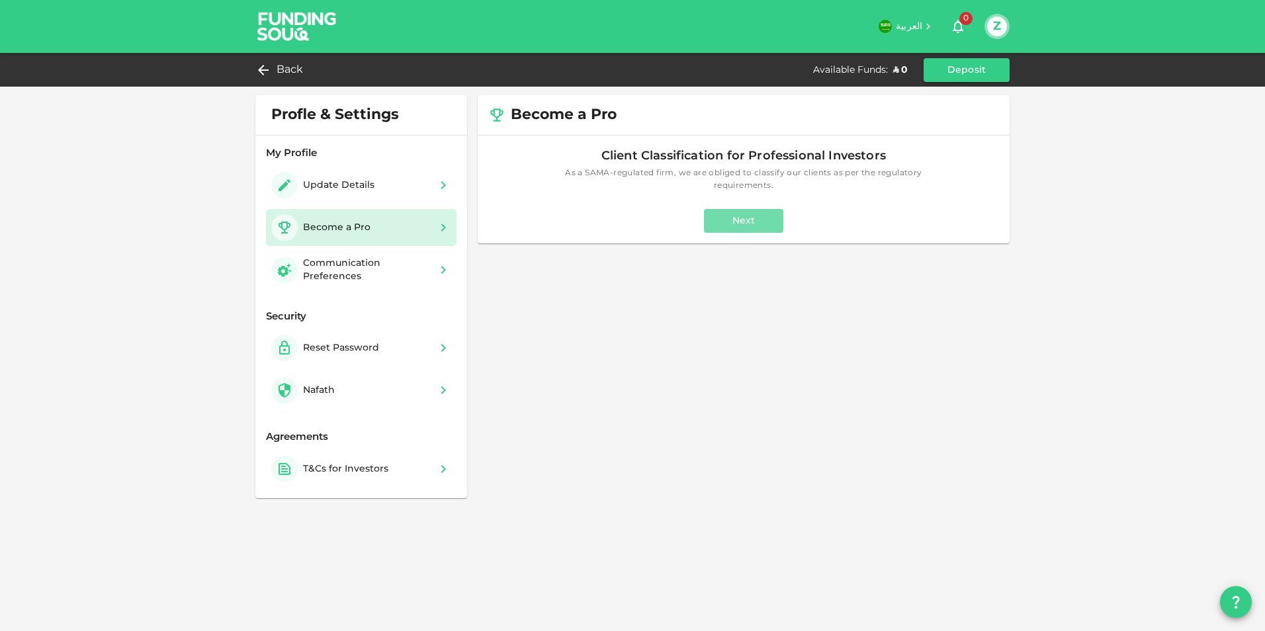
click at [735, 220] on button "Next" at bounding box center [743, 221] width 79 height 24
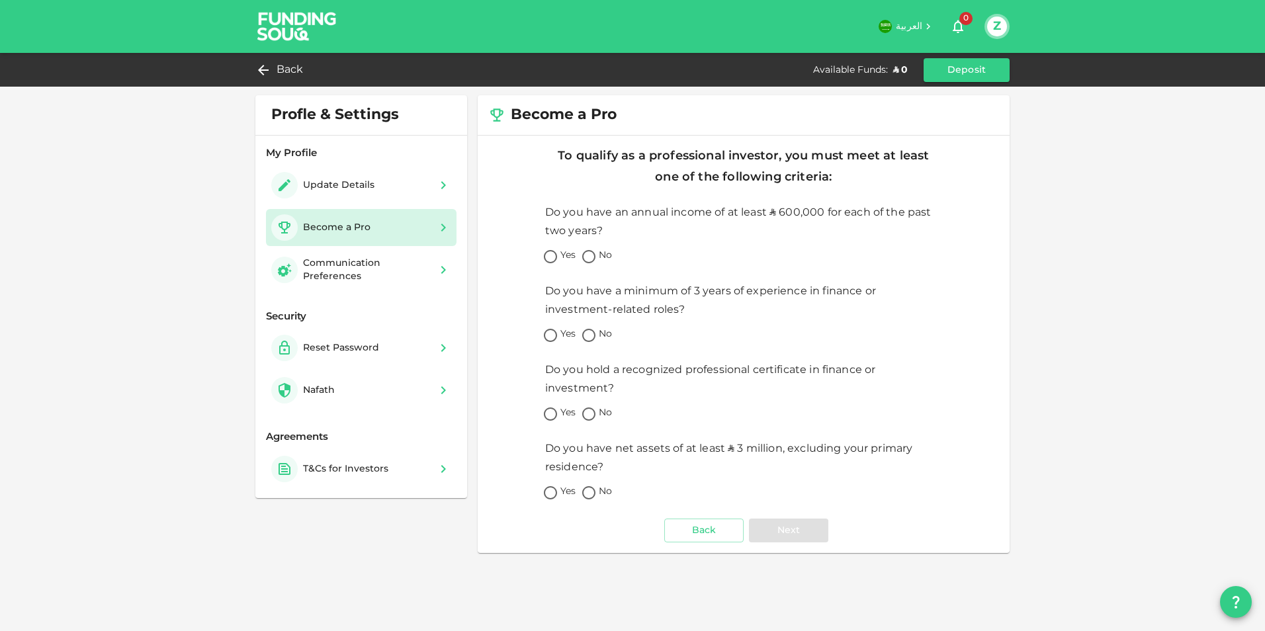
click at [603, 253] on span "No" at bounding box center [605, 256] width 13 height 14
click at [599, 253] on input "No" at bounding box center [589, 258] width 20 height 18
radio input "true"
click at [345, 191] on div "Update Details" at bounding box center [338, 185] width 71 height 13
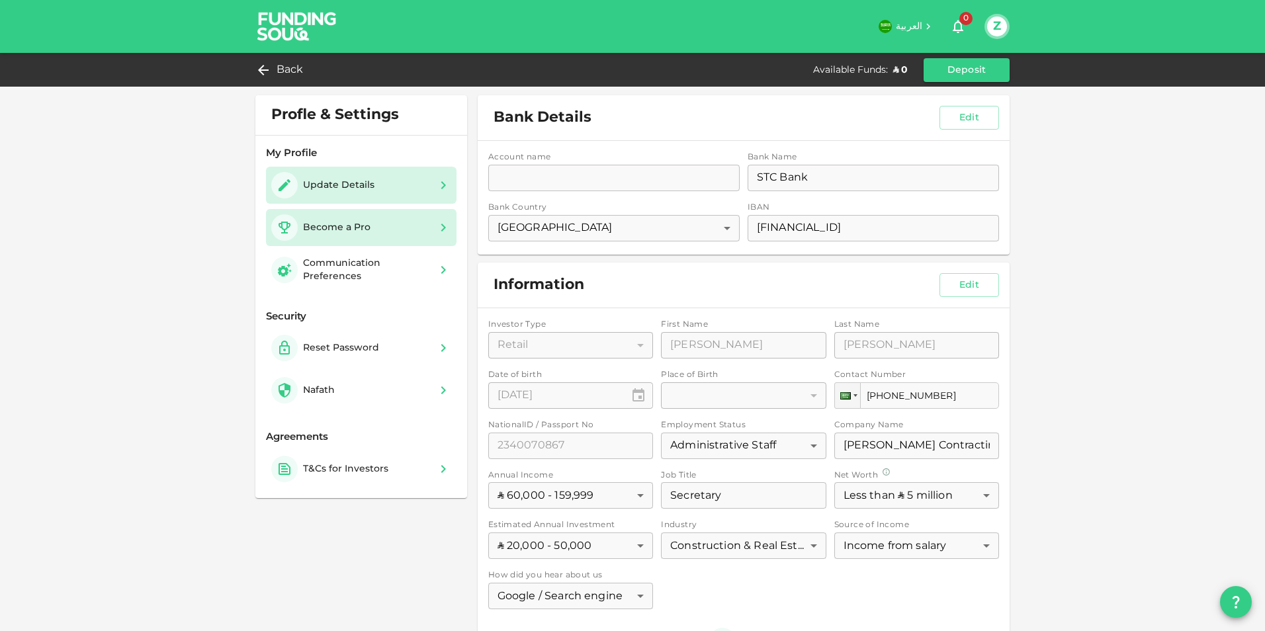
click at [322, 219] on div "Become a Pro" at bounding box center [323, 227] width 105 height 26
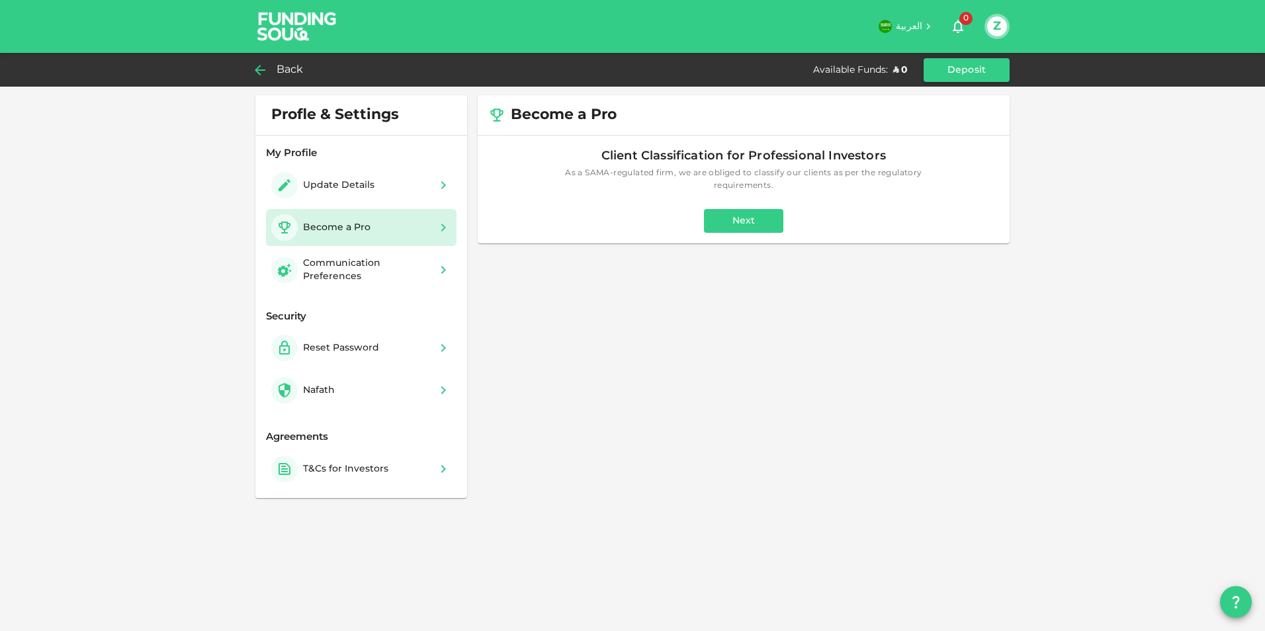
click at [265, 71] on icon at bounding box center [260, 70] width 16 height 16
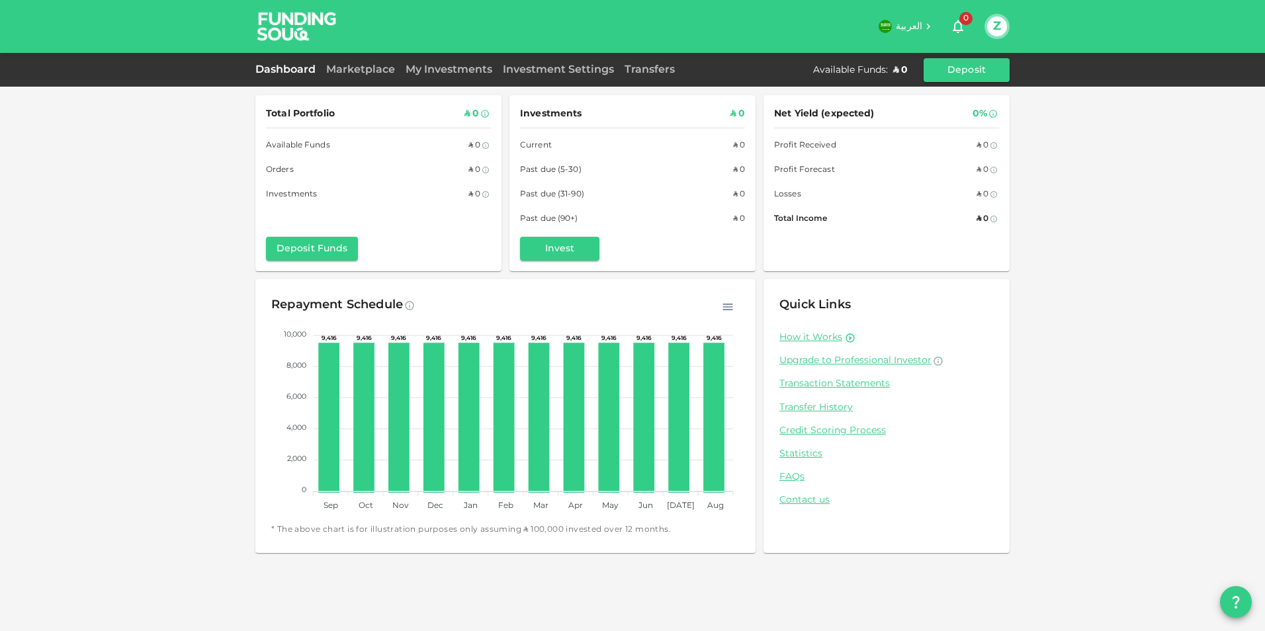
click at [333, 61] on div "Dashboard Marketplace My Investments Investment Settings Transfers Available Fu…" at bounding box center [632, 70] width 754 height 24
click at [342, 69] on link "Marketplace" at bounding box center [360, 70] width 79 height 10
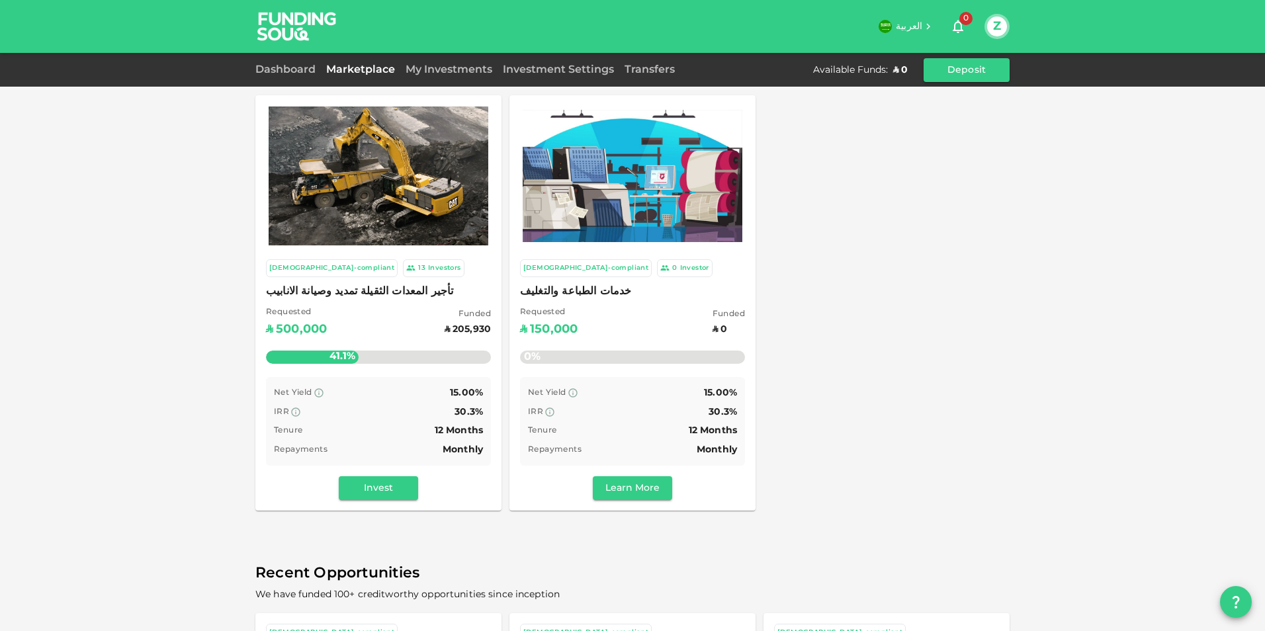
click at [428, 267] on div "Investors" at bounding box center [444, 268] width 33 height 11
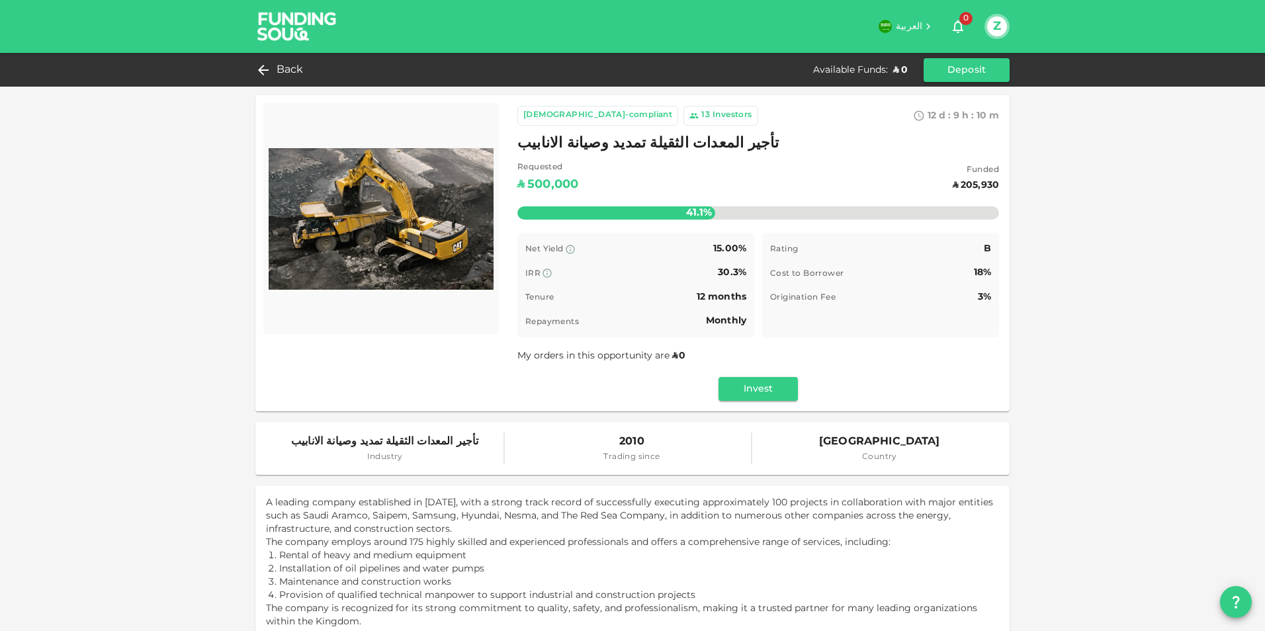
click at [998, 27] on button "Z" at bounding box center [997, 27] width 20 height 20
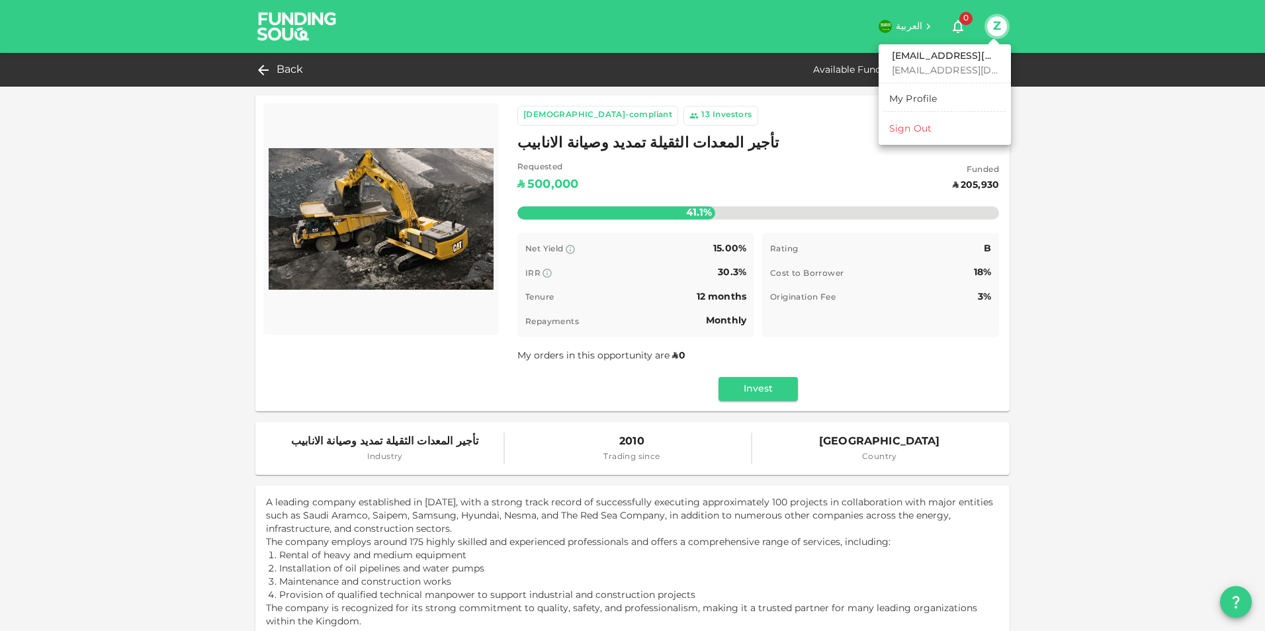
click at [909, 132] on div "Sign Out" at bounding box center [910, 128] width 42 height 13
